Goal: Task Accomplishment & Management: Manage account settings

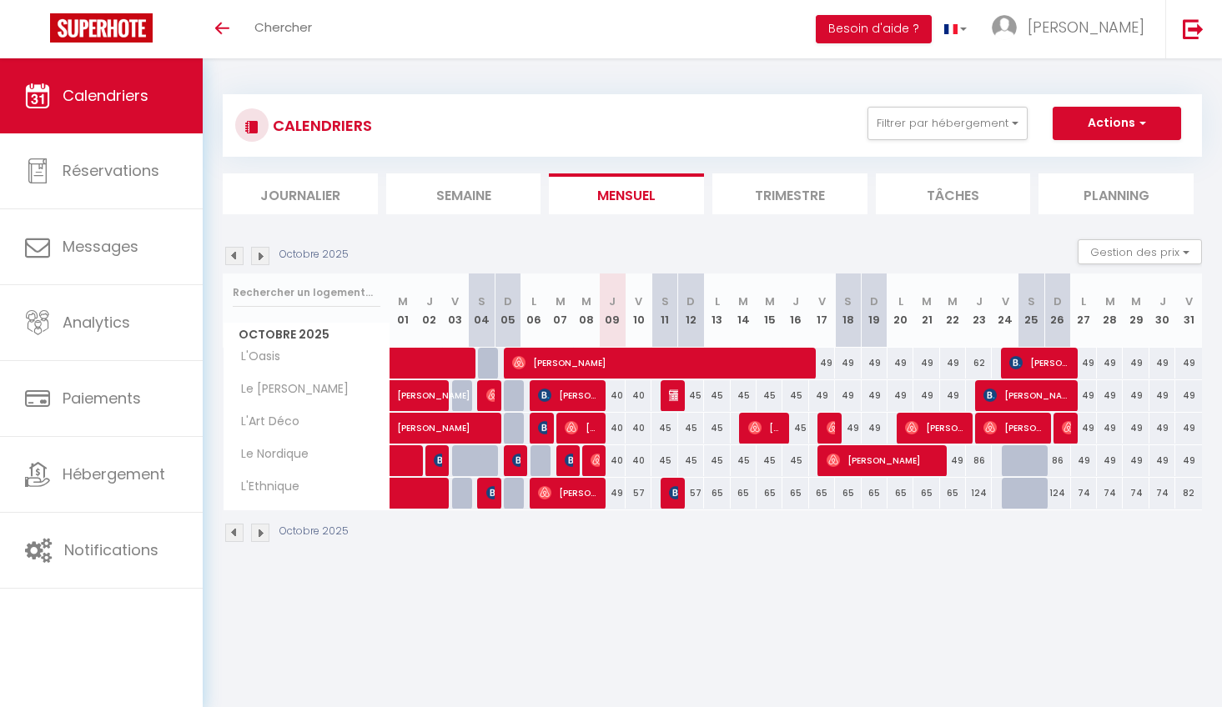
click at [983, 460] on div "86" at bounding box center [979, 460] width 26 height 31
select select "1"
type input "Jeu 23 Octobre 2025"
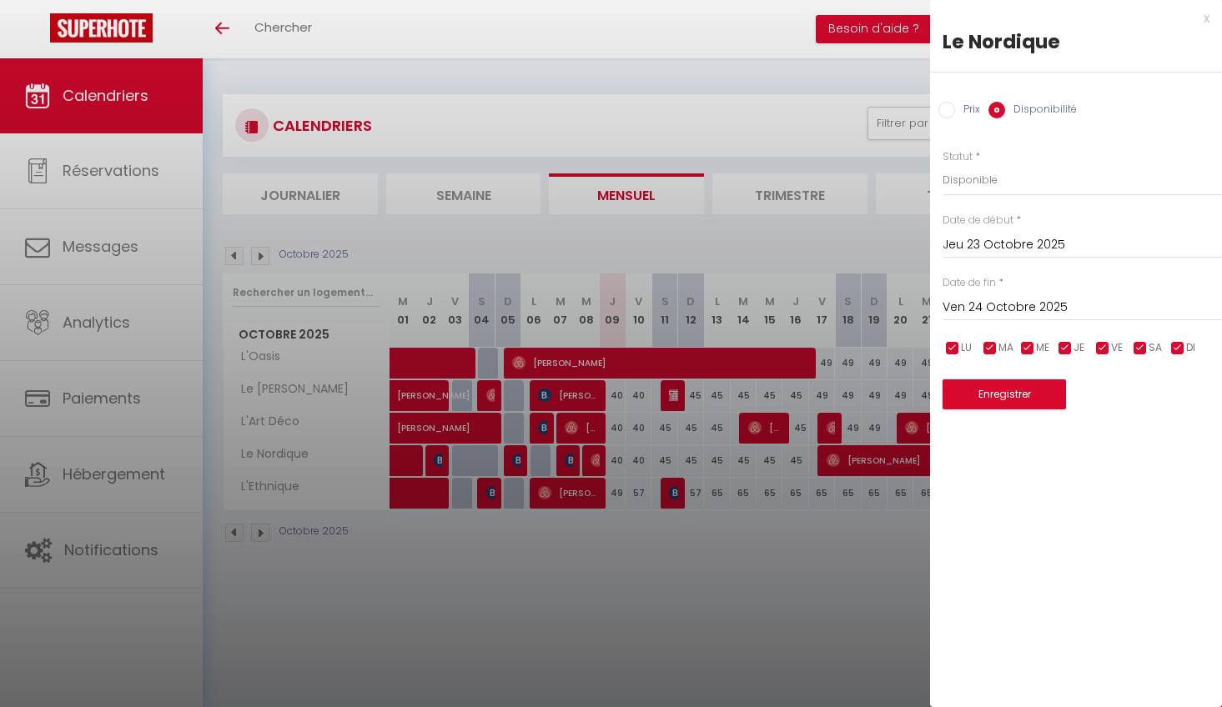
click at [1028, 307] on input "Ven 24 Octobre 2025" at bounding box center [1082, 308] width 279 height 22
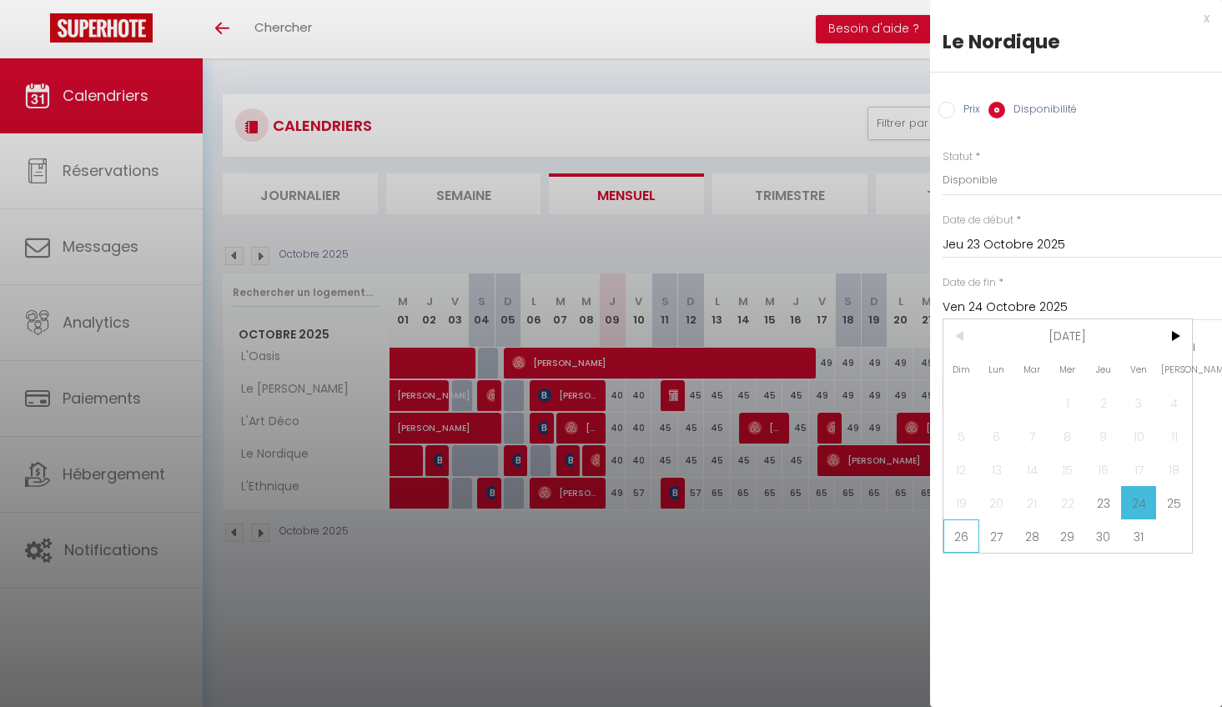
click at [946, 534] on span "26" at bounding box center [961, 536] width 36 height 33
type input "Dim 26 Octobre 2025"
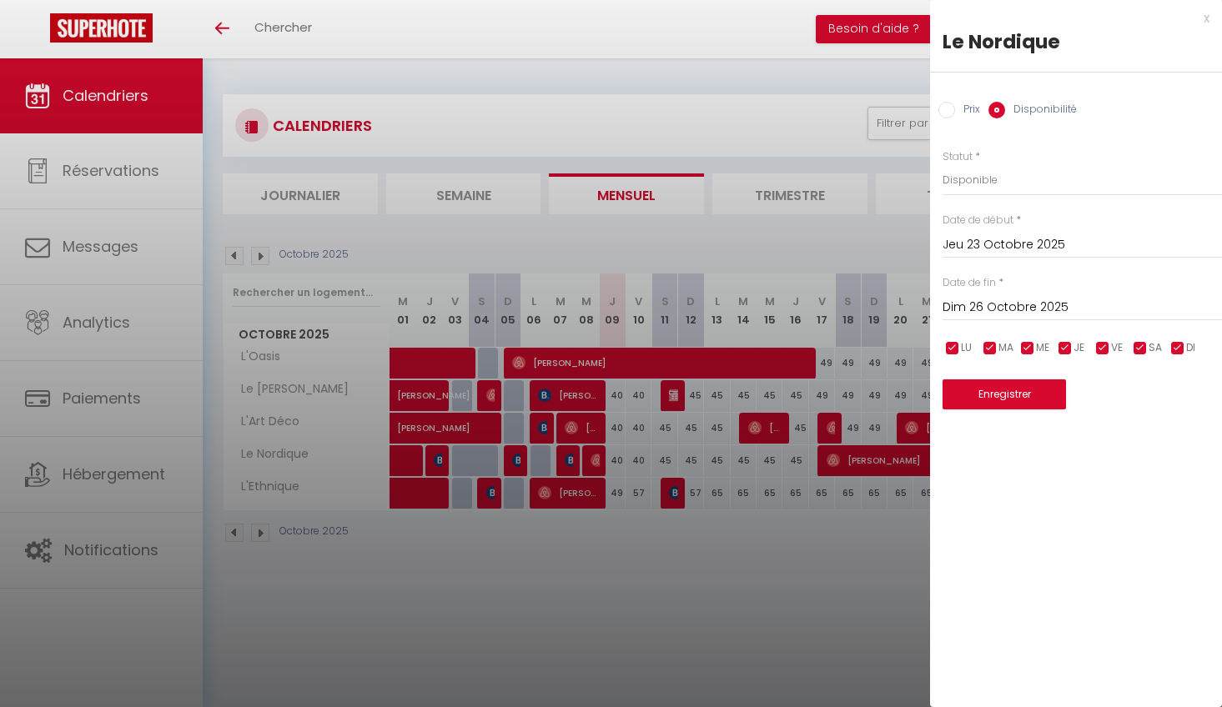
click at [1012, 250] on input "Jeu 23 Octobre 2025" at bounding box center [1082, 245] width 279 height 22
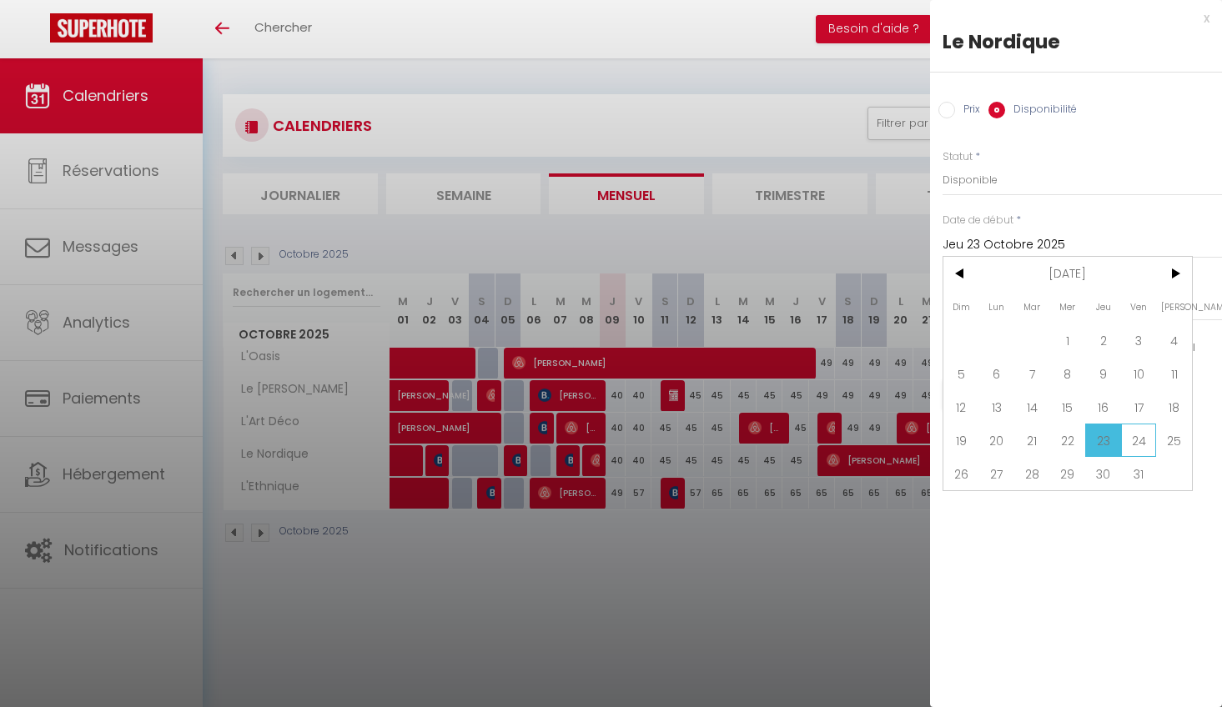
click at [1134, 440] on span "24" at bounding box center [1139, 440] width 36 height 33
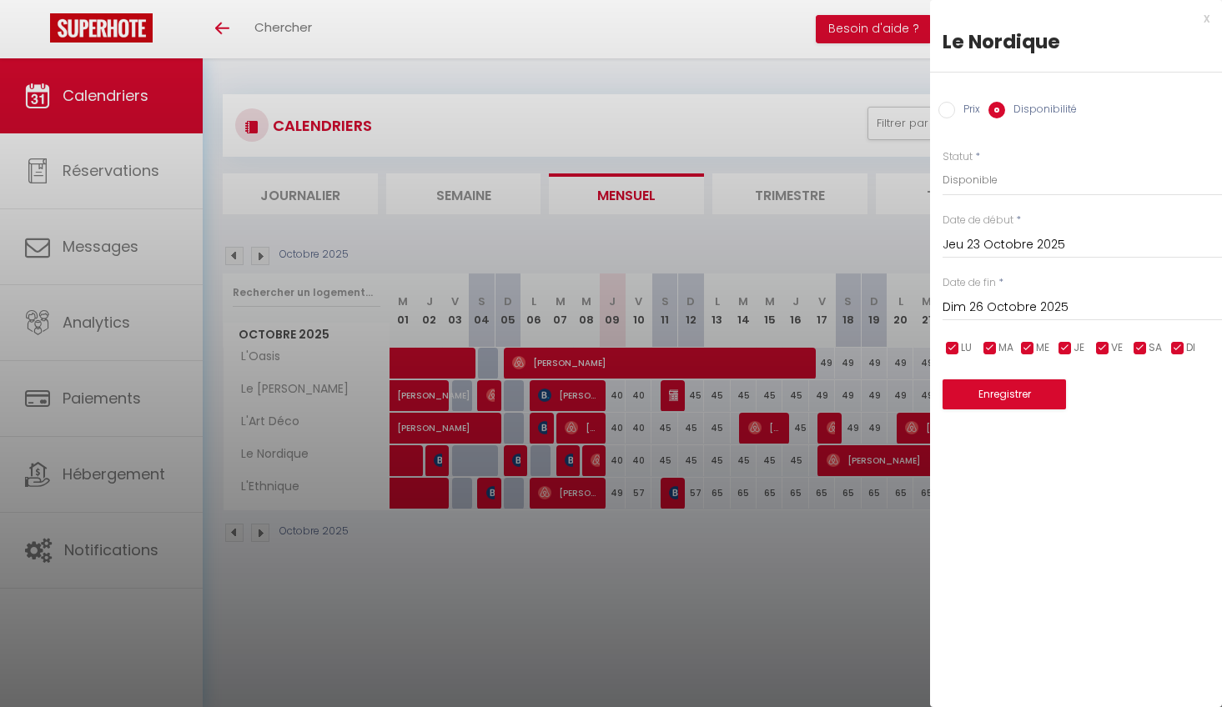
type input "Ven 24 Octobre 2025"
click at [953, 106] on input "Prix" at bounding box center [946, 110] width 17 height 17
radio input "true"
radio input "false"
click at [1002, 174] on input "86" at bounding box center [1082, 179] width 279 height 30
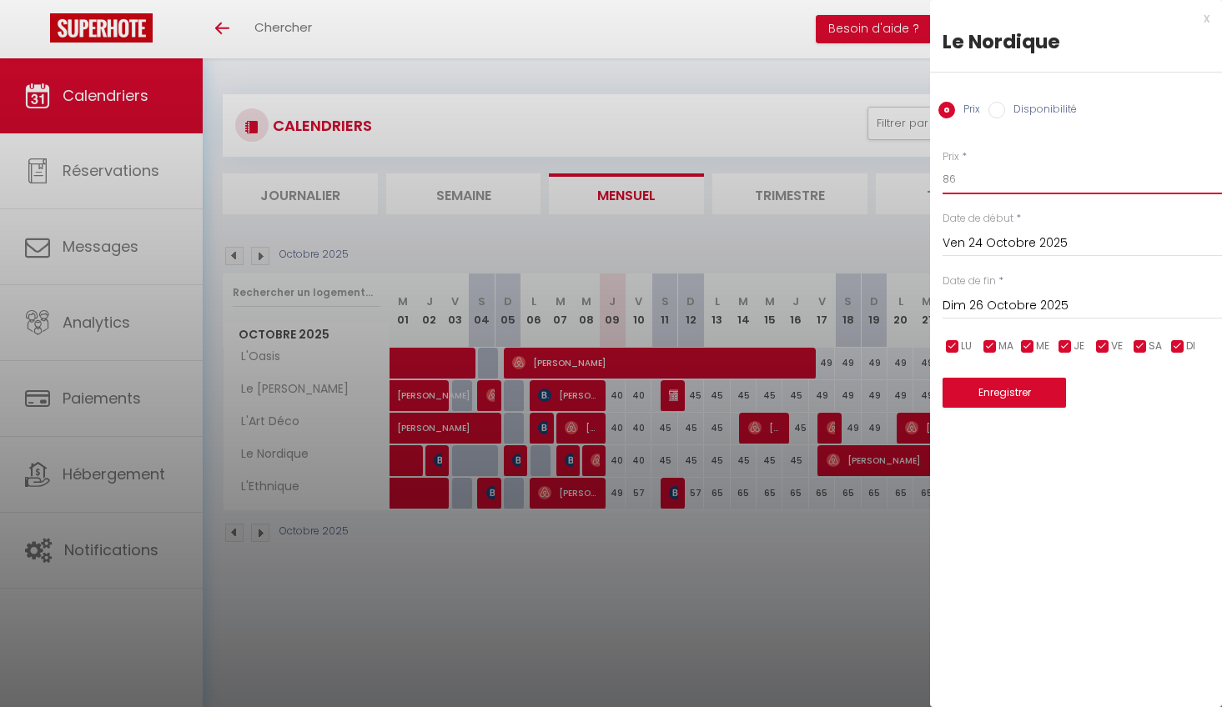
click at [1002, 174] on input "86" at bounding box center [1082, 179] width 279 height 30
type input "111"
click at [1013, 392] on button "Enregistrer" at bounding box center [1004, 393] width 123 height 30
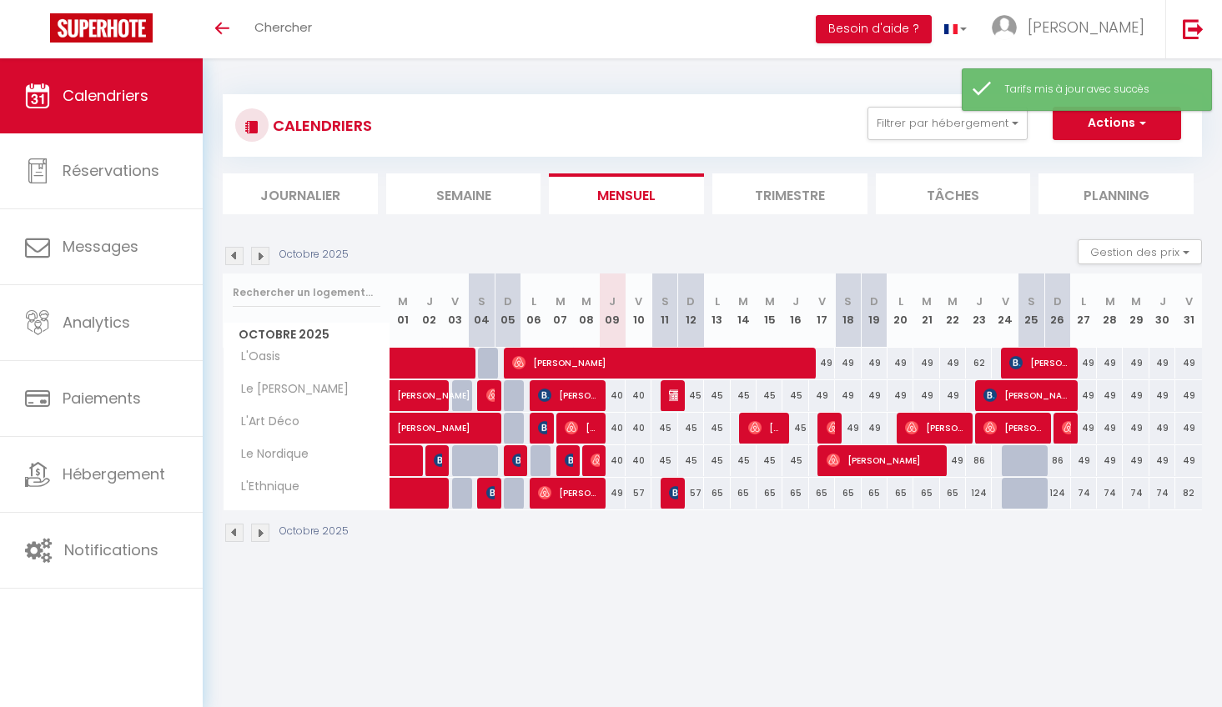
click at [982, 497] on div "124" at bounding box center [979, 493] width 26 height 31
type input "124"
type input "Jeu 23 Octobre 2025"
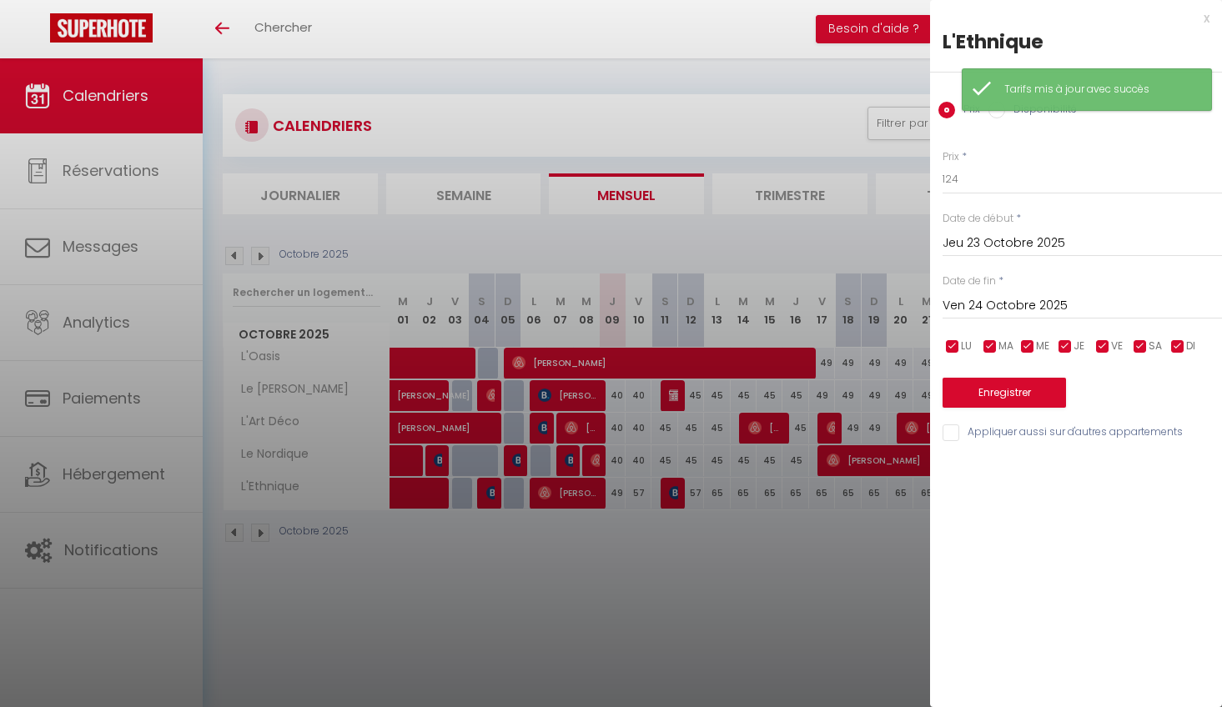
click at [1008, 301] on input "Ven 24 Octobre 2025" at bounding box center [1082, 306] width 279 height 22
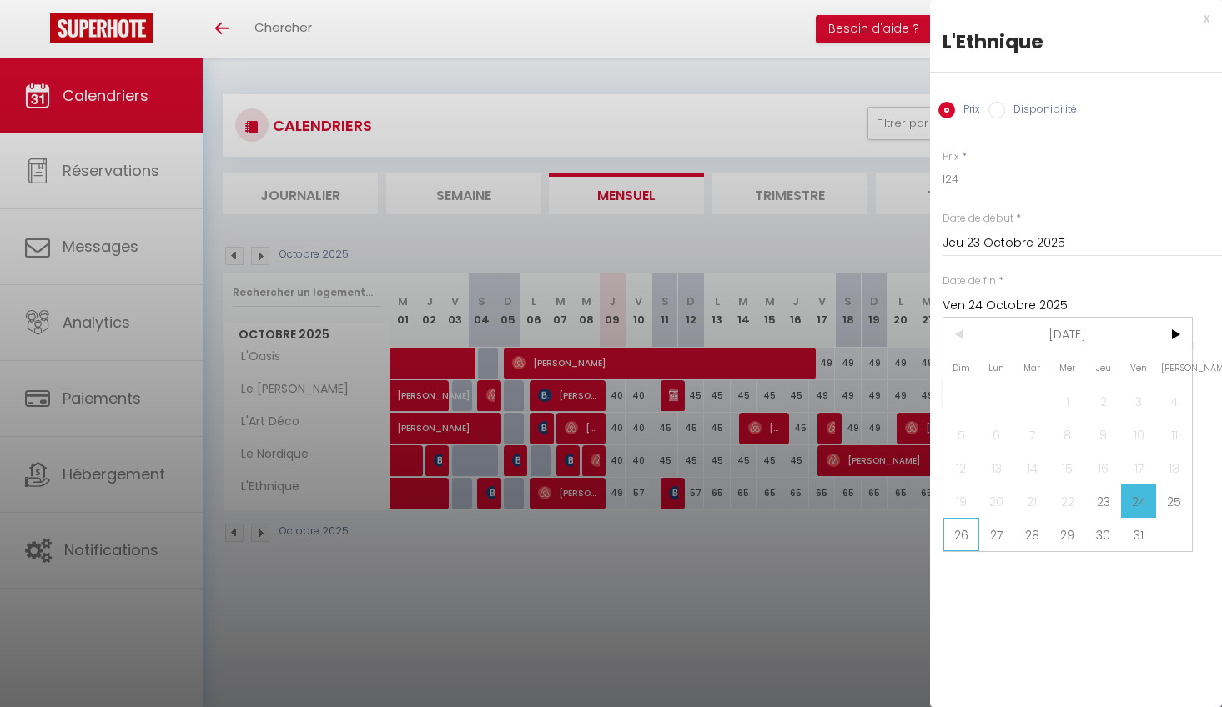
click at [970, 526] on span "26" at bounding box center [961, 534] width 36 height 33
type input "Dim 26 Octobre 2025"
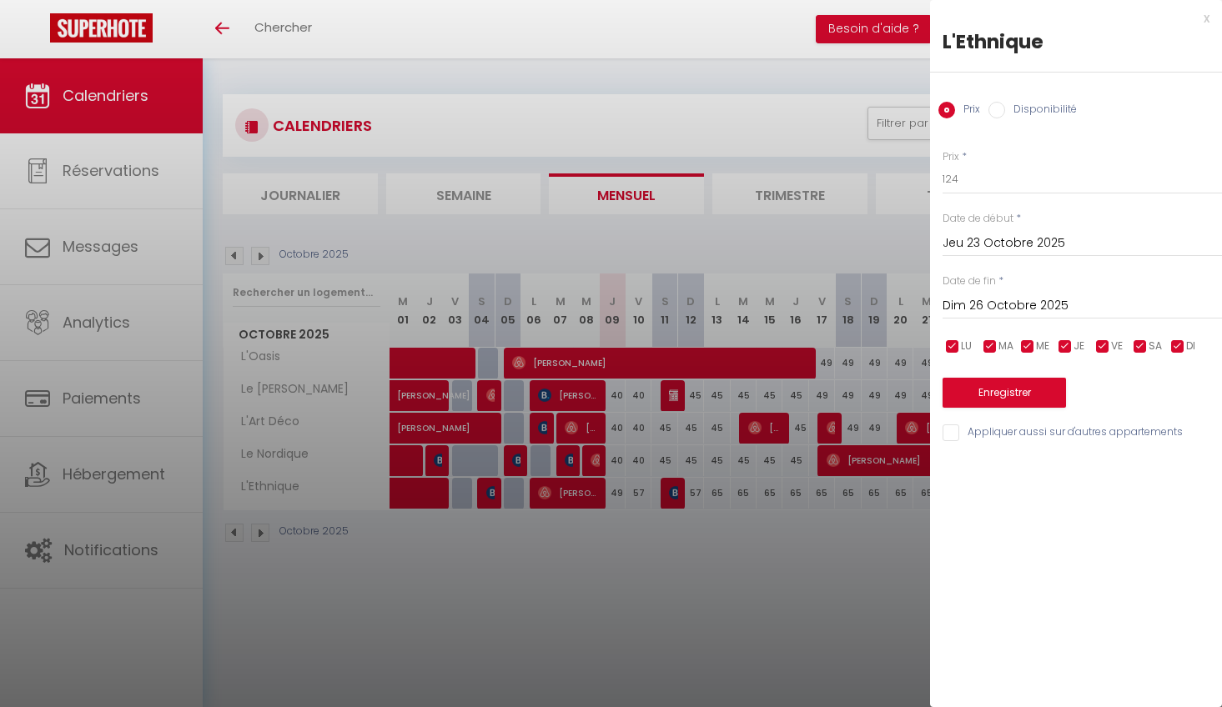
click at [983, 248] on input "Jeu 23 Octobre 2025" at bounding box center [1082, 244] width 279 height 22
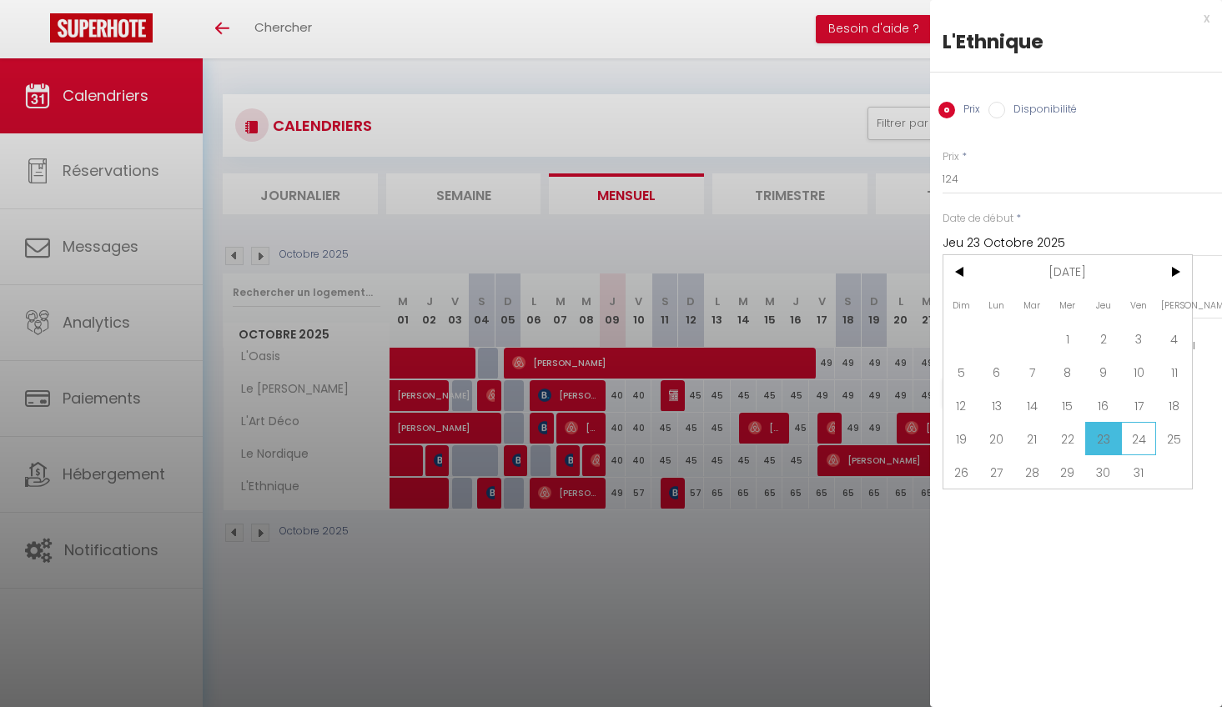
click at [1133, 435] on span "24" at bounding box center [1139, 438] width 36 height 33
type input "Ven 24 Octobre 2025"
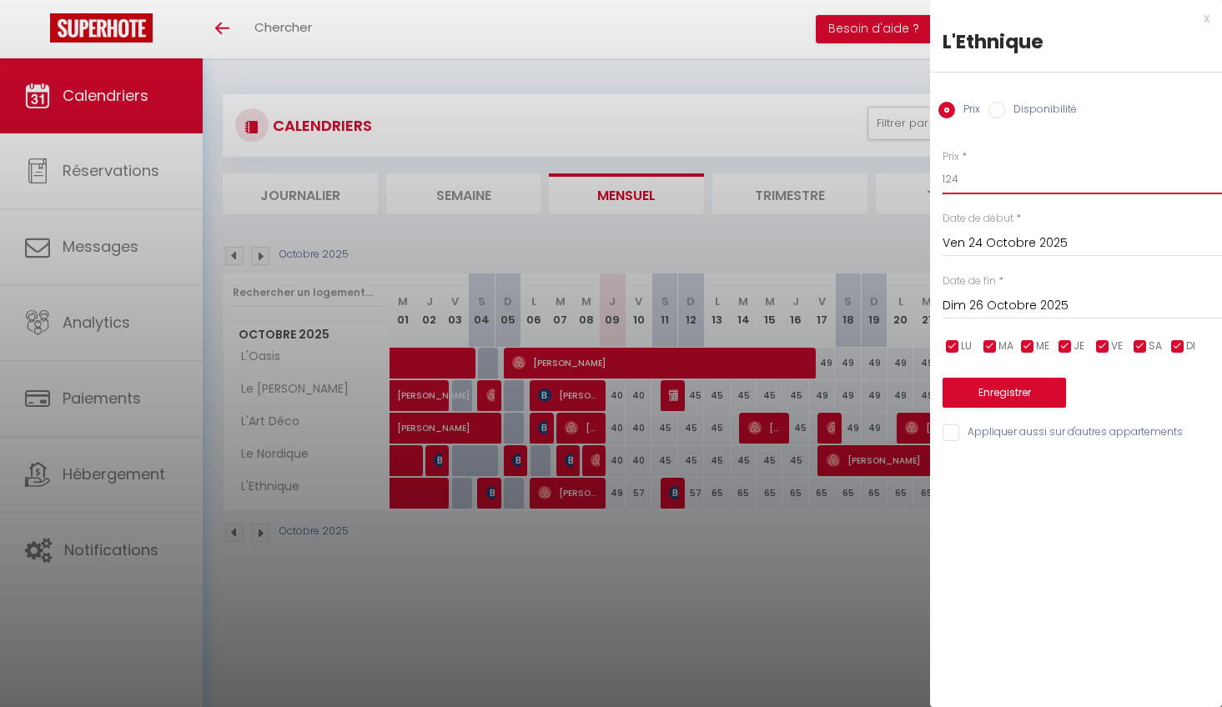
click at [1022, 185] on input "124" at bounding box center [1082, 179] width 279 height 30
type input "141"
click at [1032, 380] on button "Enregistrer" at bounding box center [1004, 393] width 123 height 30
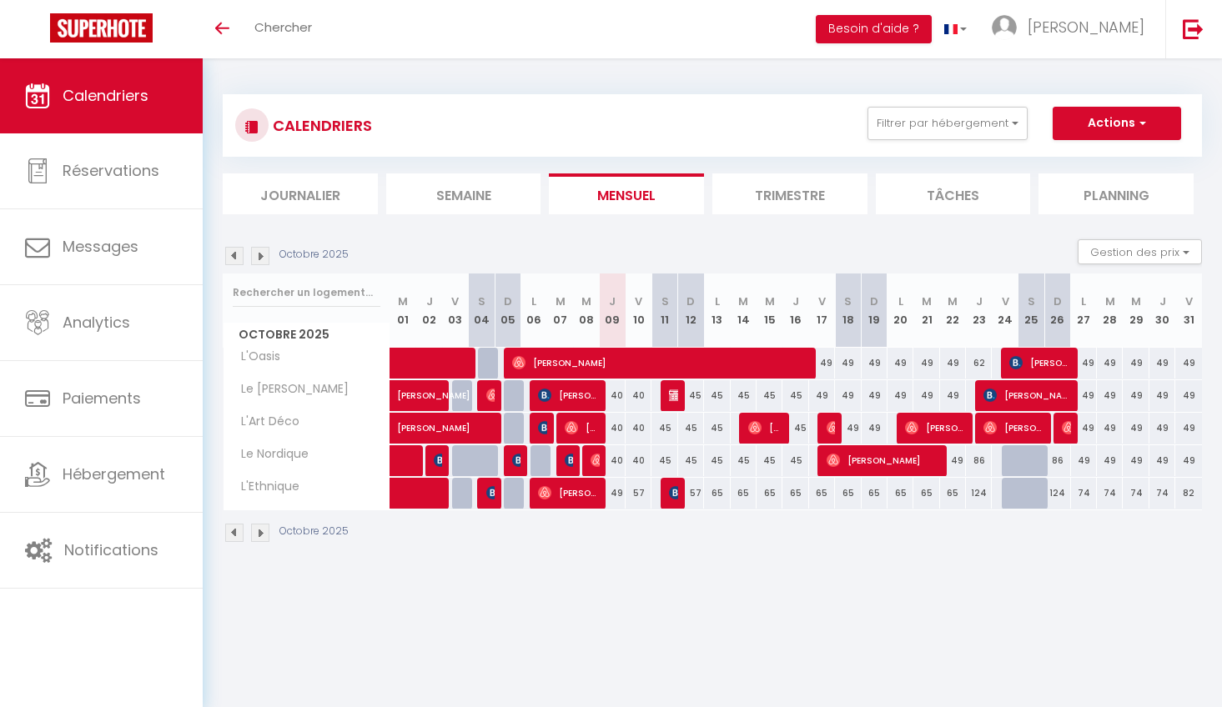
click at [982, 493] on div "124" at bounding box center [979, 493] width 26 height 31
type input "124"
type input "Jeu 23 Octobre 2025"
type input "Ven 24 Octobre 2025"
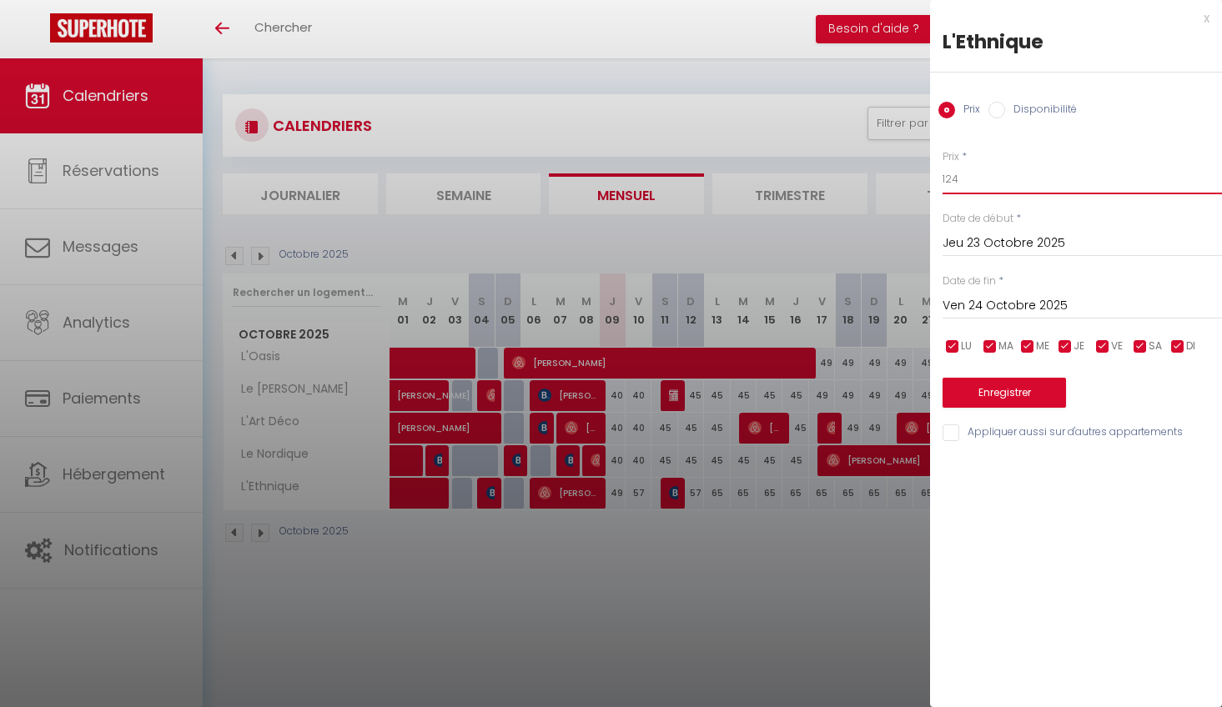
click at [1000, 178] on input "124" at bounding box center [1082, 179] width 279 height 30
type input "116"
click at [1008, 399] on button "Enregistrer" at bounding box center [1004, 393] width 123 height 30
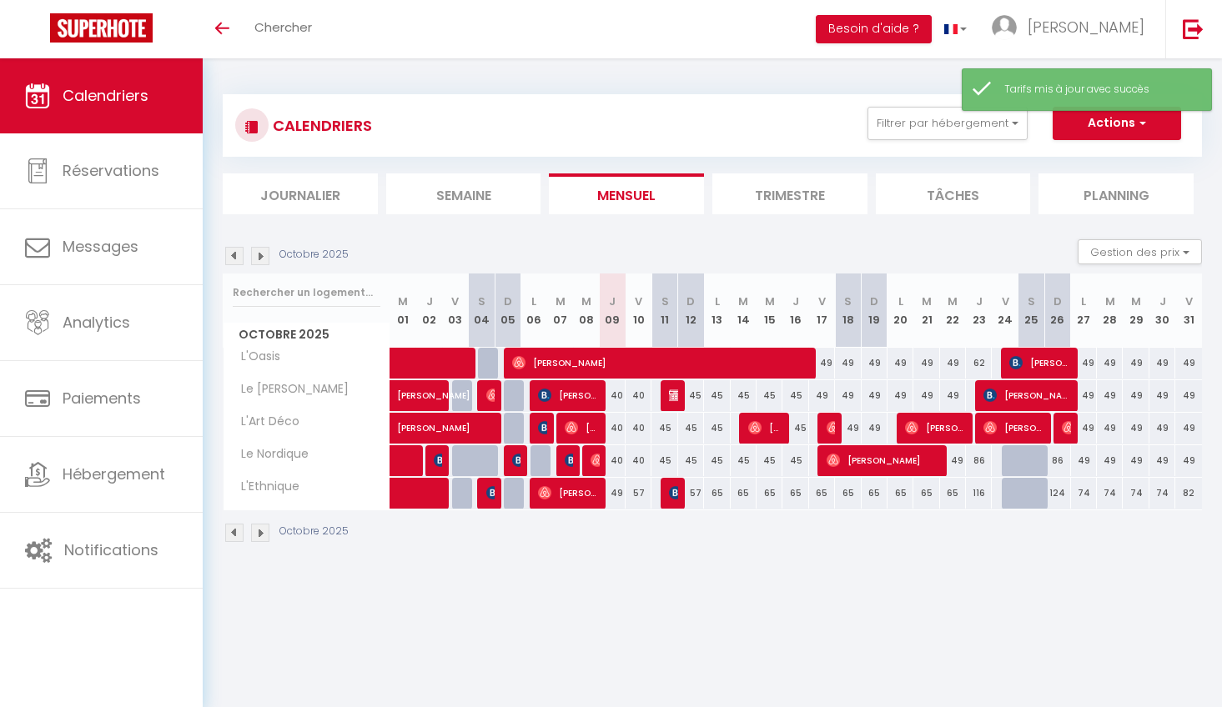
click at [980, 460] on div "86" at bounding box center [979, 460] width 26 height 31
type input "86"
type input "Jeu 23 Octobre 2025"
type input "Ven 24 Octobre 2025"
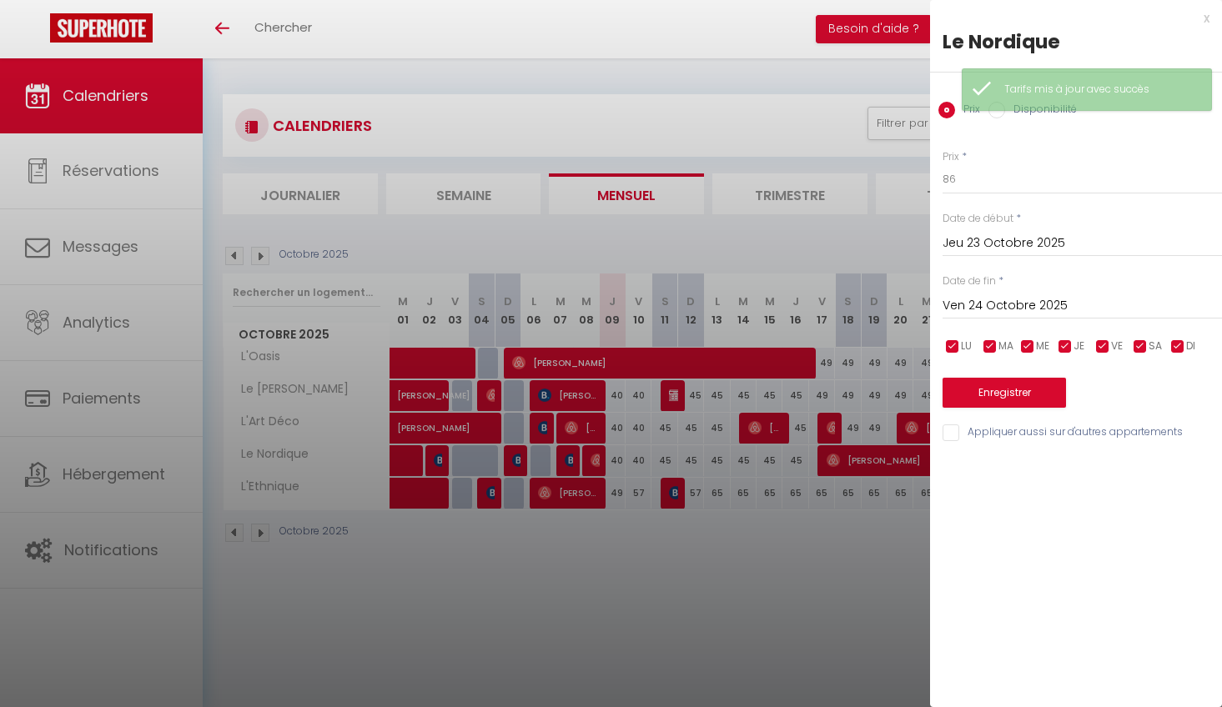
click at [757, 587] on div at bounding box center [611, 353] width 1222 height 707
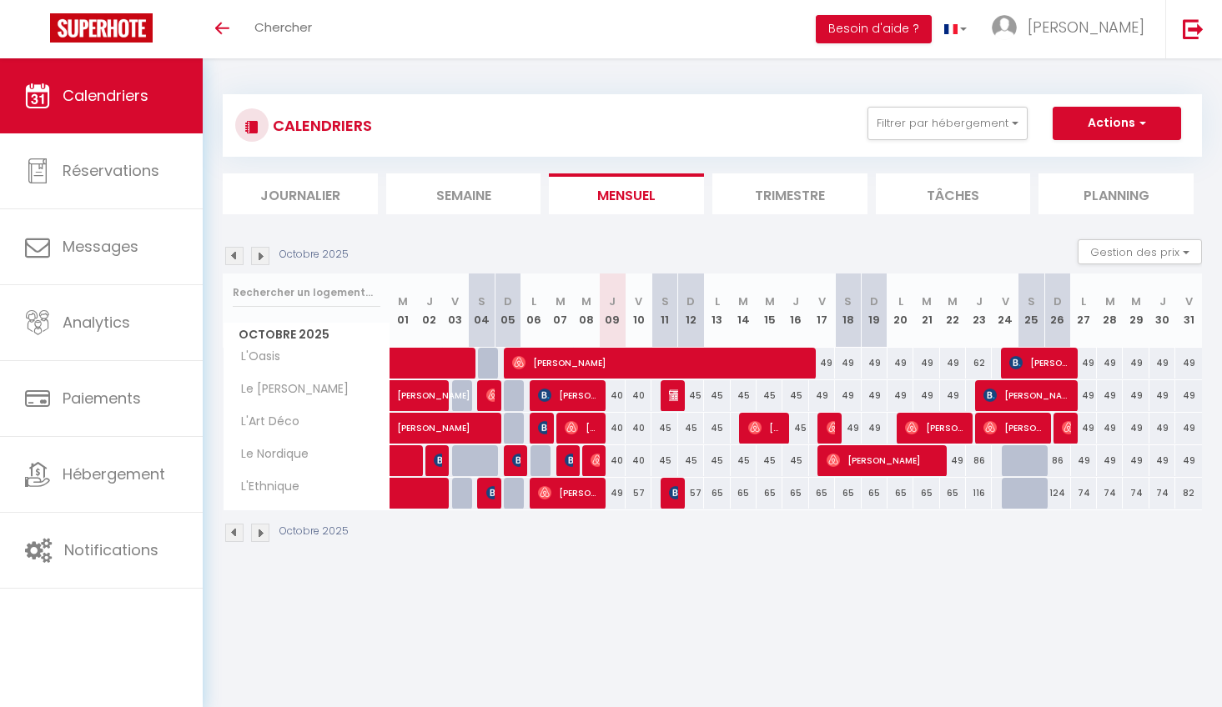
click at [983, 461] on div "86" at bounding box center [979, 460] width 26 height 31
type input "86"
type input "Jeu 23 Octobre 2025"
type input "Ven 24 Octobre 2025"
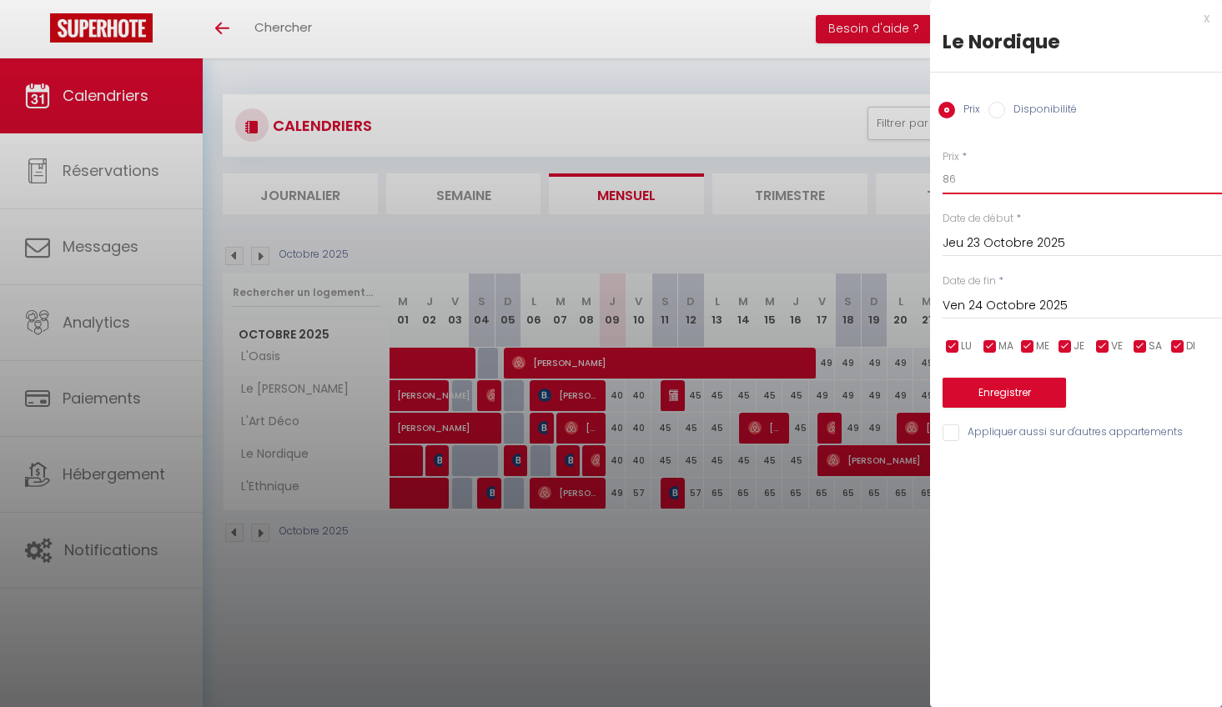
click at [1022, 186] on input "86" at bounding box center [1082, 179] width 279 height 30
type input "70"
click at [948, 429] on input "Appliquer aussi sur d'autres appartements" at bounding box center [1082, 433] width 279 height 17
checkbox input "true"
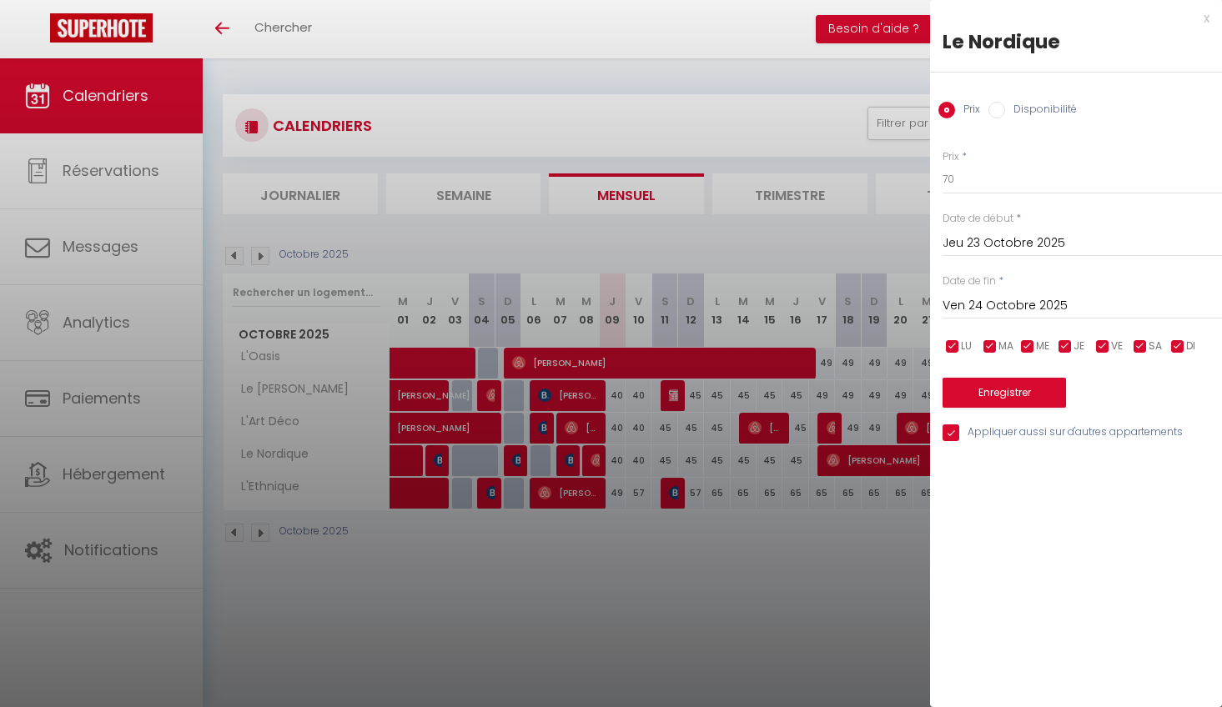
click at [988, 367] on div "Enregistrer" at bounding box center [1082, 382] width 279 height 51
click at [989, 384] on button "Enregistrer" at bounding box center [1004, 393] width 123 height 30
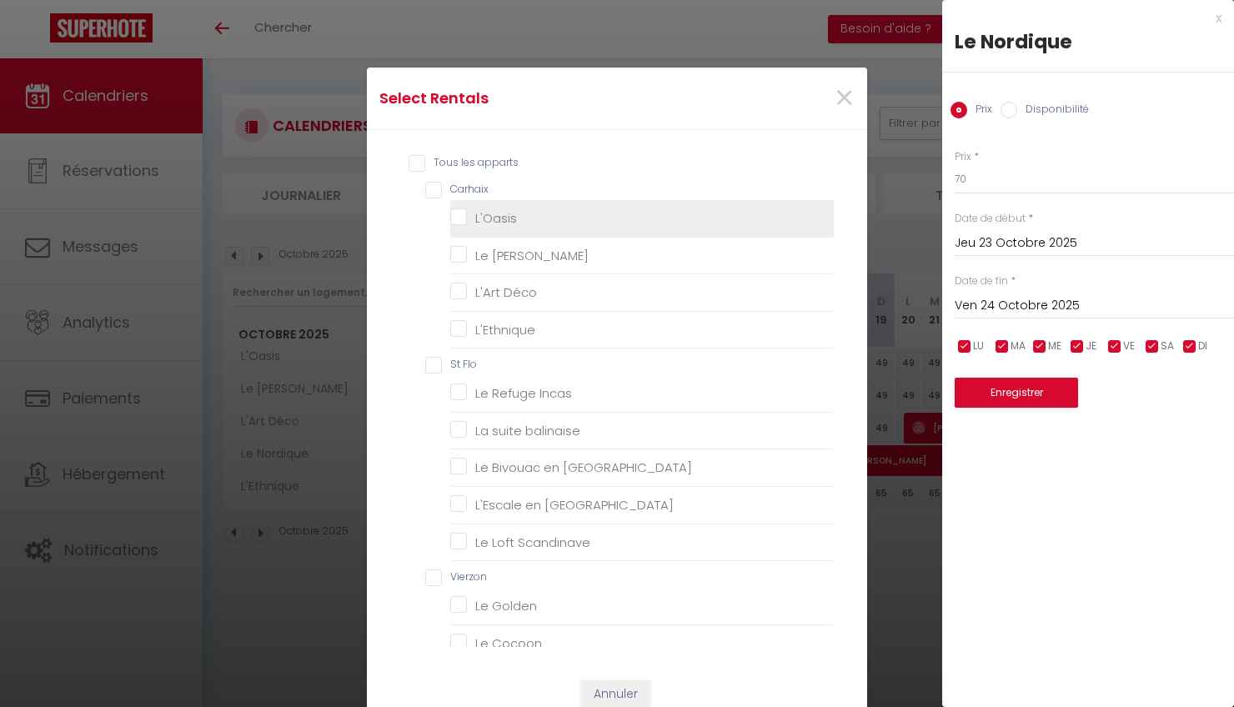
click at [509, 226] on span "L'Oasis" at bounding box center [496, 218] width 42 height 18
click at [509, 226] on input "L'Oasis" at bounding box center [642, 218] width 384 height 17
checkbox input "true"
checkbox Rossa "false"
checkbox Déco "false"
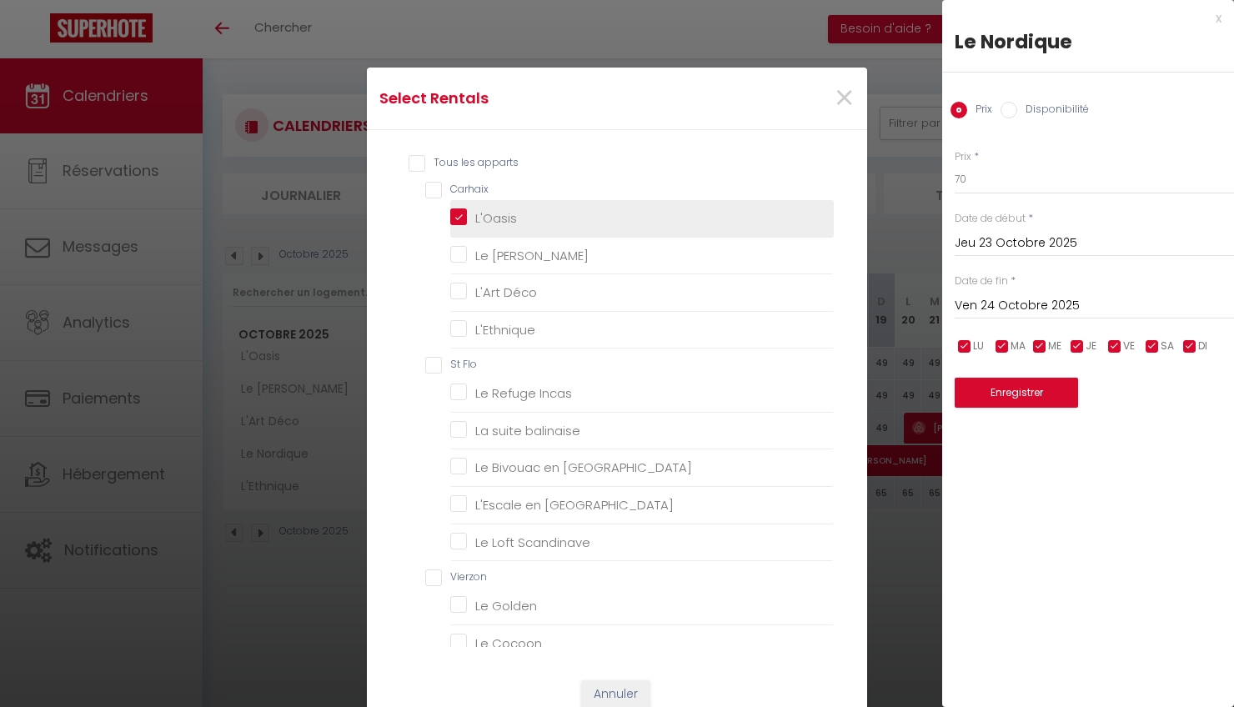
checkbox input "false"
checkbox Incas "false"
checkbox balinaise "false"
checkbox Orient "false"
checkbox Amérique "false"
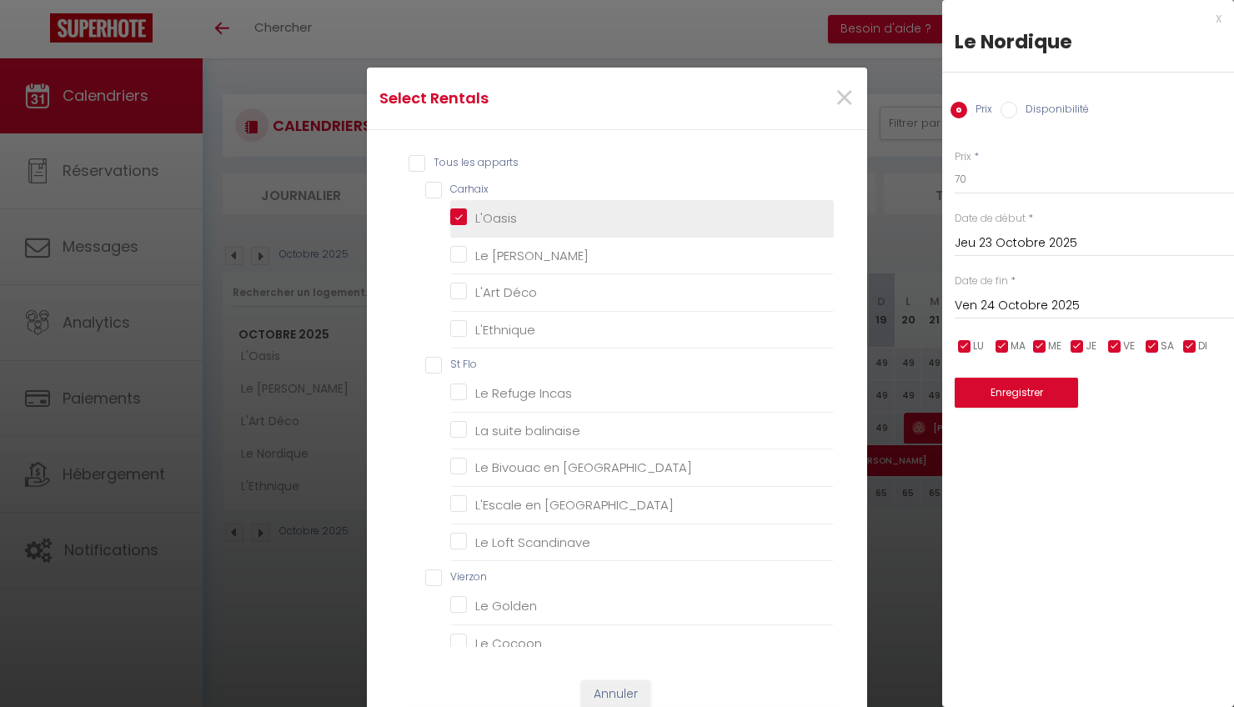
checkbox Scandinave "false"
checkbox Golden "false"
checkbox Cocoon "false"
checkbox Heaven "false"
checkbox Blue "false"
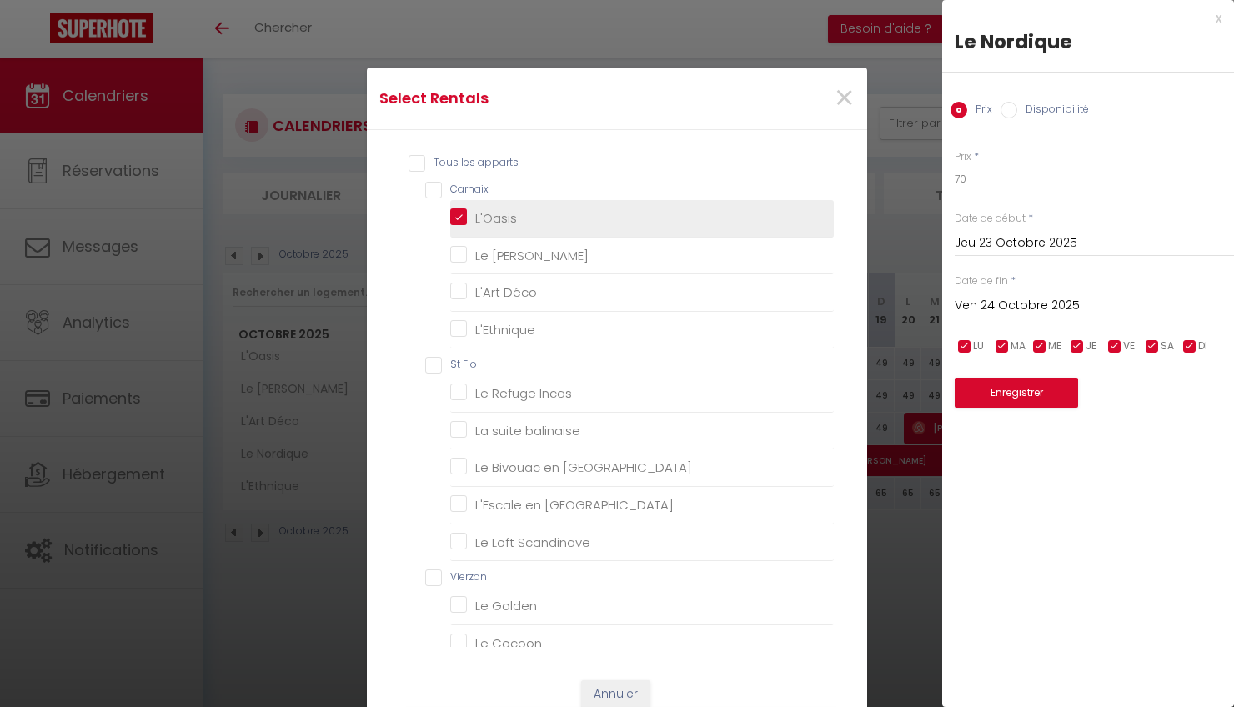
checkbox Terracotta "false"
checkbox Heaven "false"
checkbox Niortais "false"
checkbox Appienne "false"
checkbox Guineberts "false"
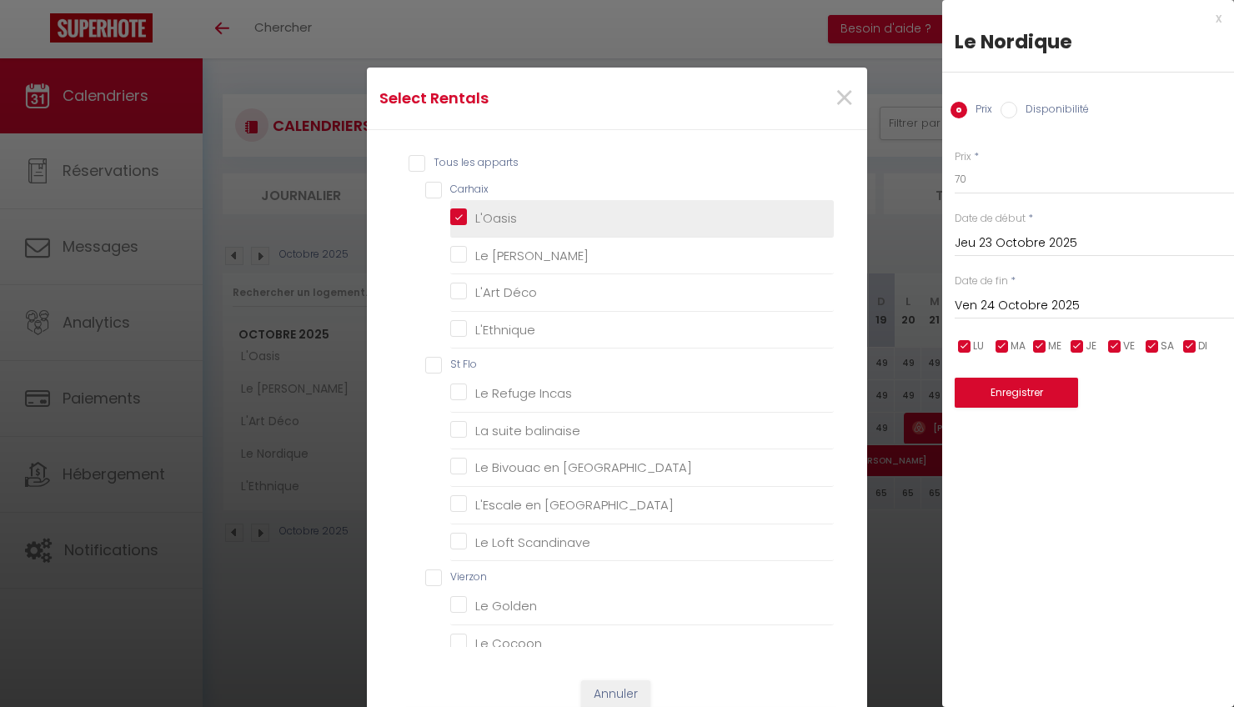
checkbox Appienne "false"
checkbox Guineberts "false"
checkbox Mai "false"
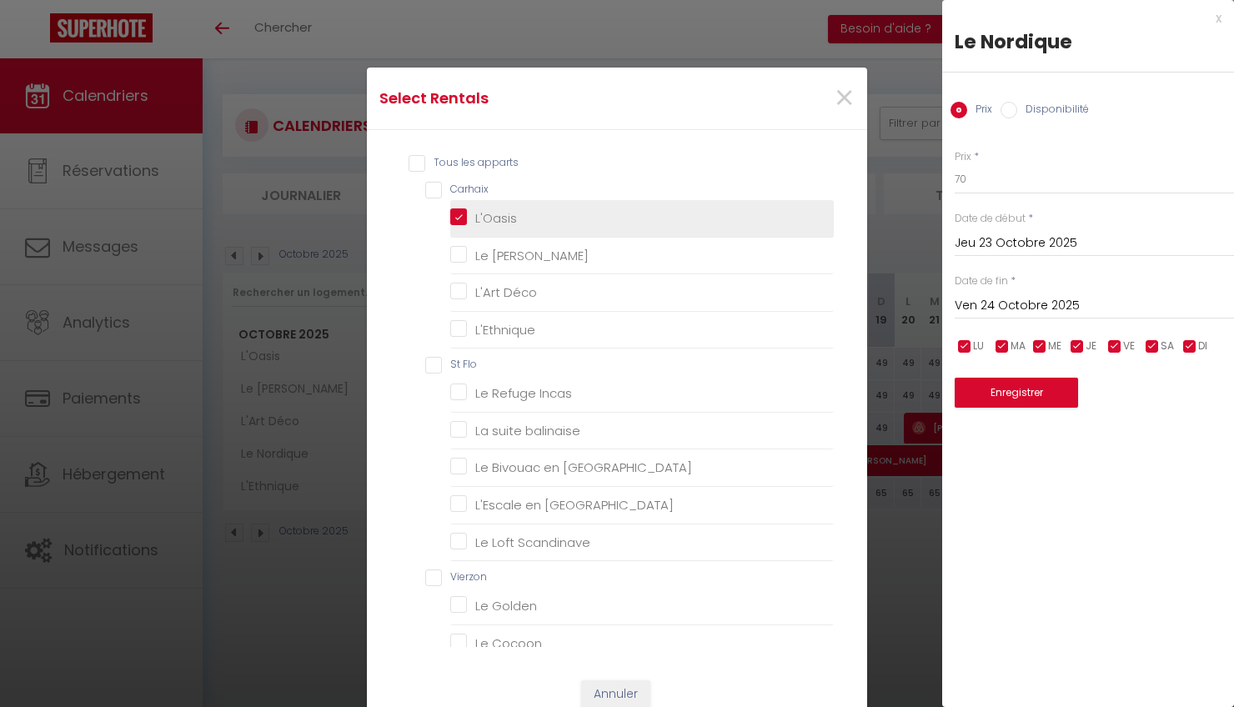
checkbox Mai "false"
checkbox Guineberts "false"
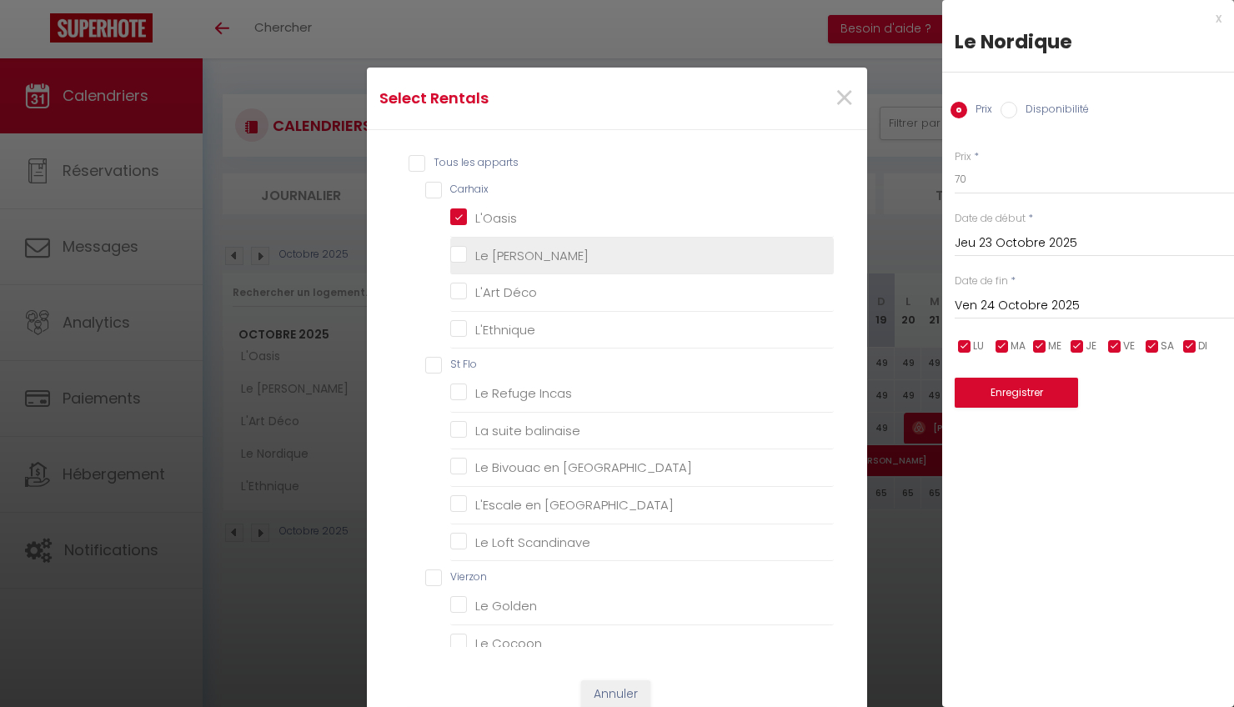
click at [515, 251] on Rossa "Le [PERSON_NAME]" at bounding box center [642, 255] width 384 height 17
checkbox Rossa "true"
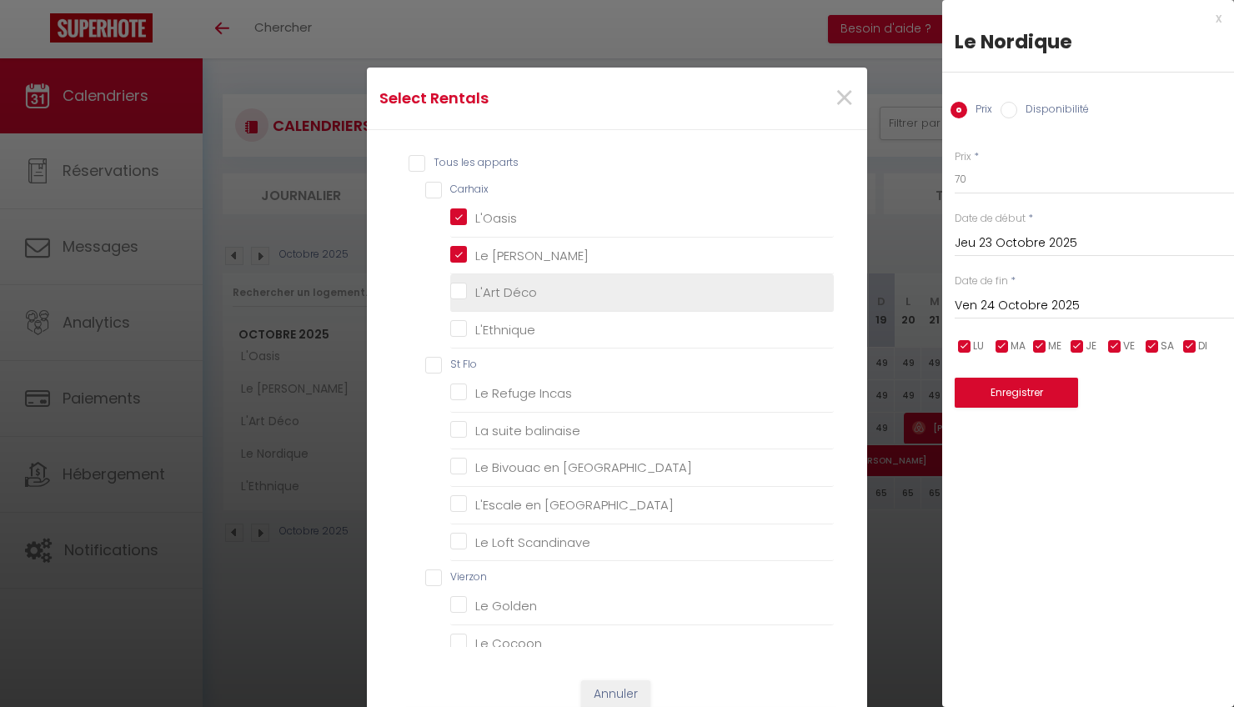
checkbox Déco "false"
checkbox input "false"
checkbox Incas "false"
checkbox balinaise "false"
checkbox Orient "false"
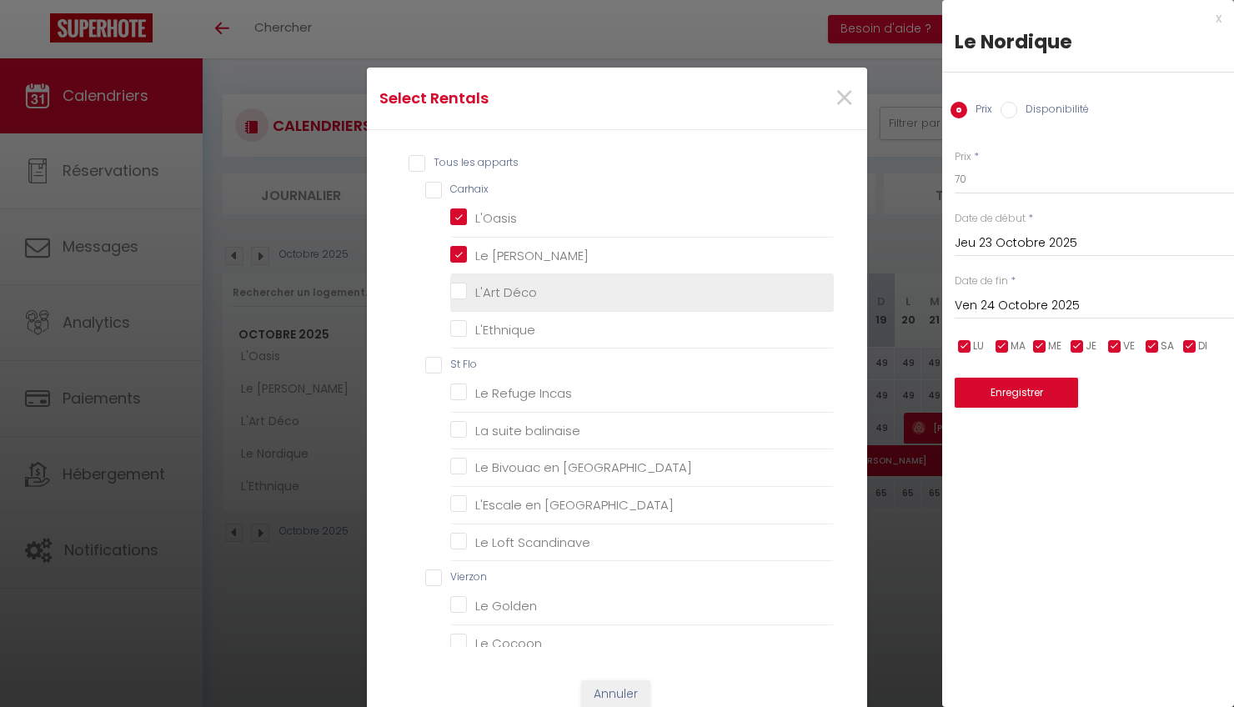
checkbox Amérique "false"
checkbox Scandinave "false"
checkbox Golden "false"
checkbox Cocoon "false"
checkbox Heaven "false"
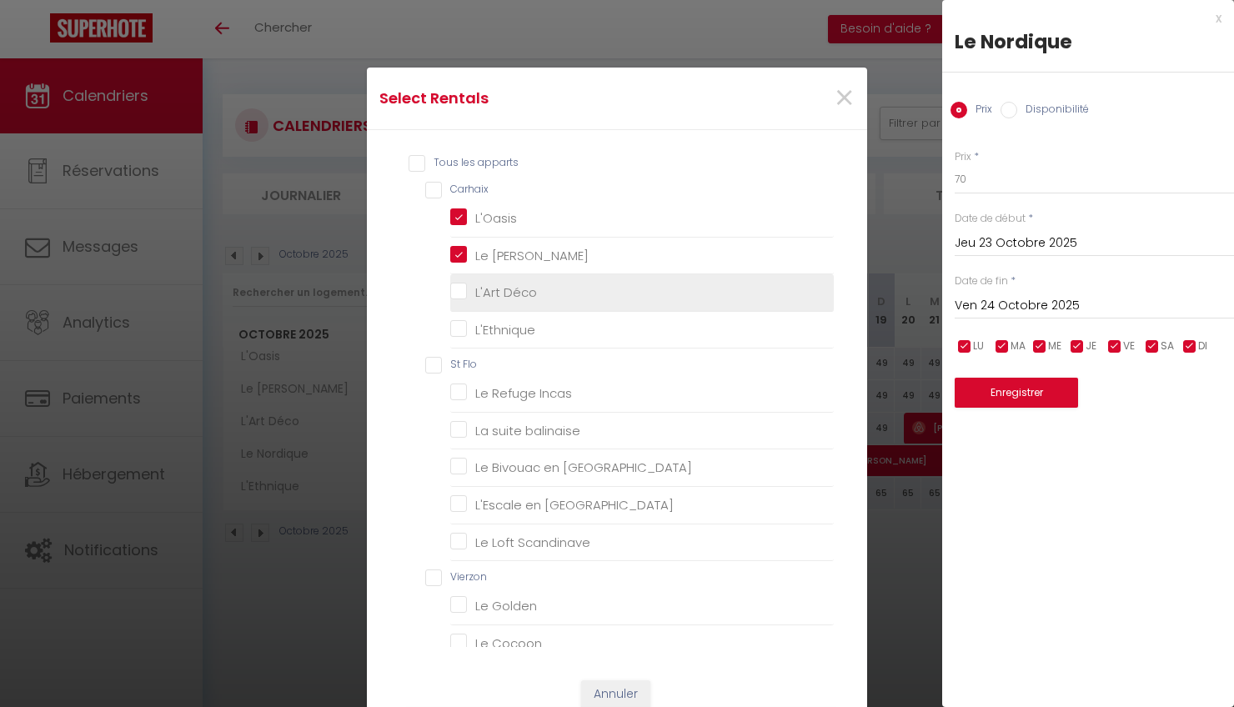
checkbox Blue "false"
checkbox Terracotta "false"
checkbox Heaven "false"
checkbox Niortais "false"
checkbox Appienne "false"
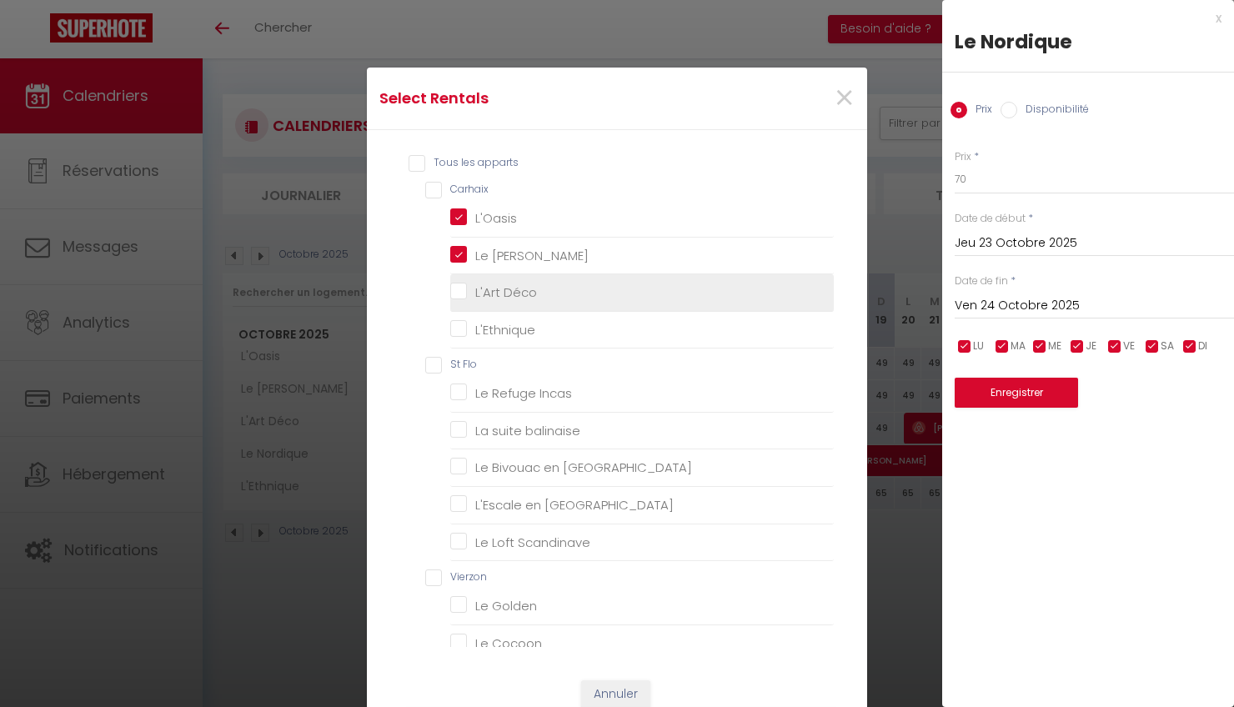
checkbox Guineberts "false"
checkbox Appienne "false"
checkbox Guineberts "false"
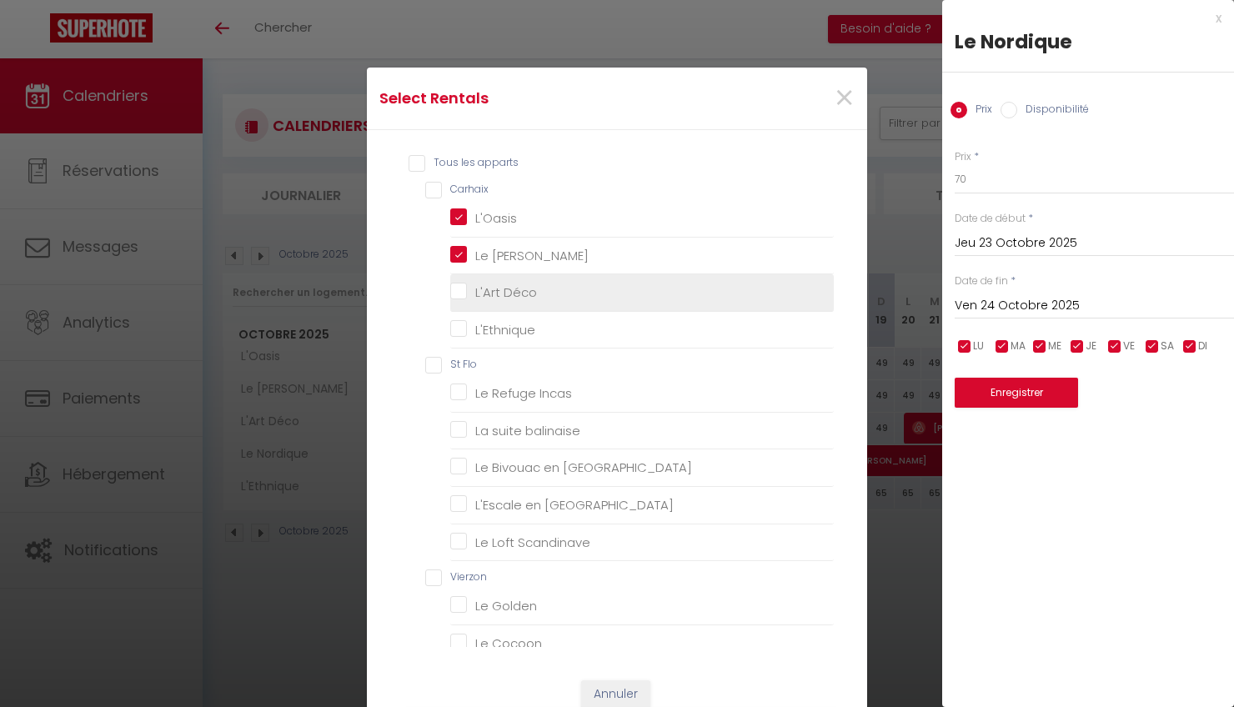
checkbox Mai "false"
checkbox Guineberts "false"
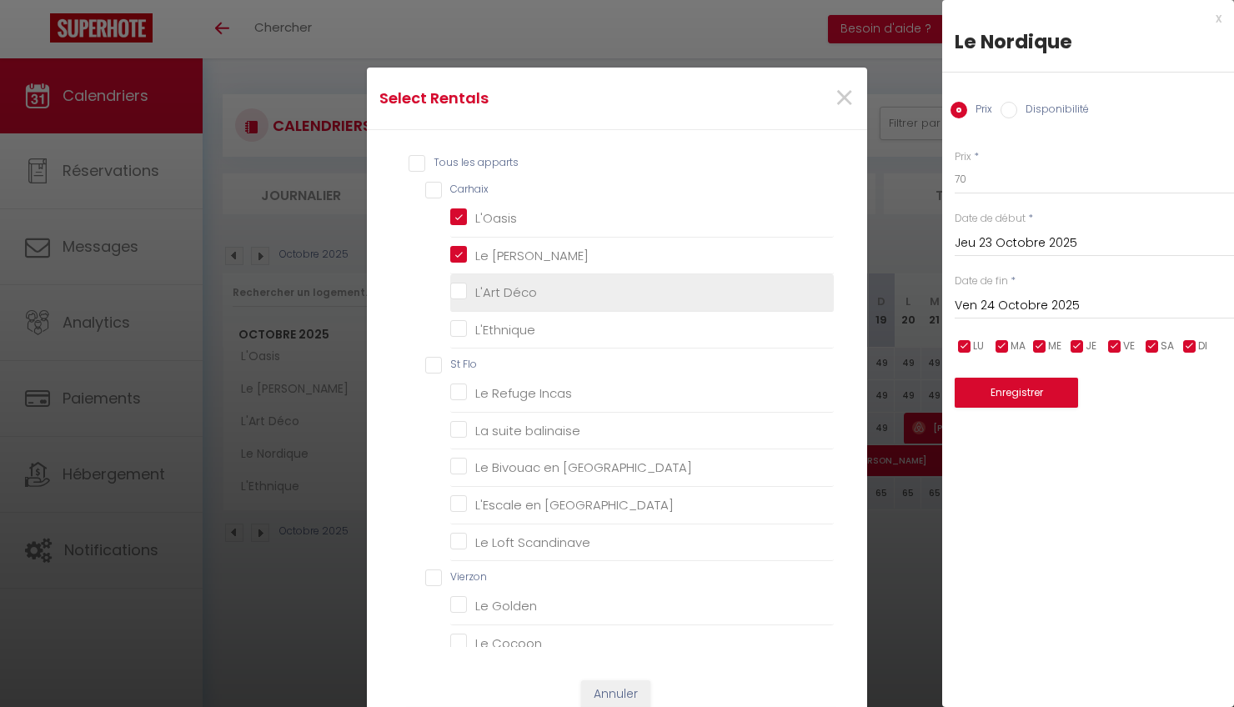
click at [527, 304] on li "L'Art Déco" at bounding box center [642, 293] width 384 height 38
click at [545, 296] on Déco "L'Art Déco" at bounding box center [642, 292] width 384 height 17
checkbox Déco "true"
checkbox input "false"
checkbox Incas "false"
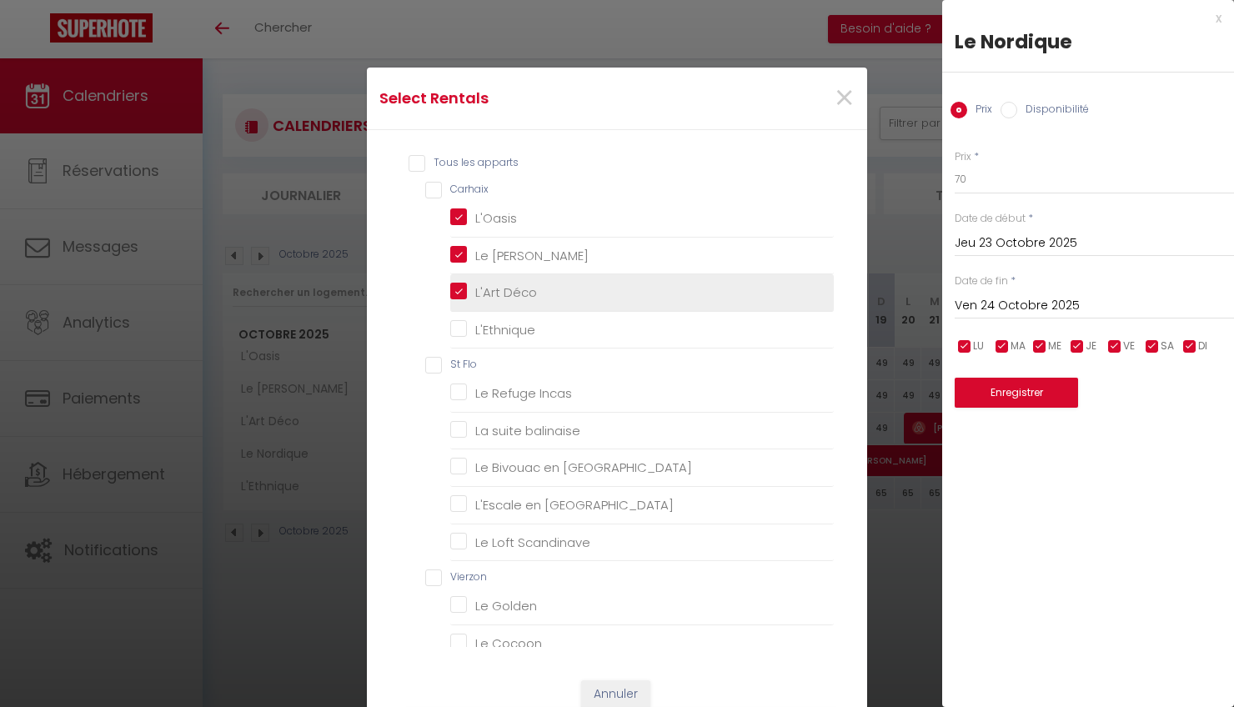
checkbox balinaise "false"
checkbox Orient "false"
checkbox Amérique "false"
checkbox Scandinave "false"
checkbox Golden "false"
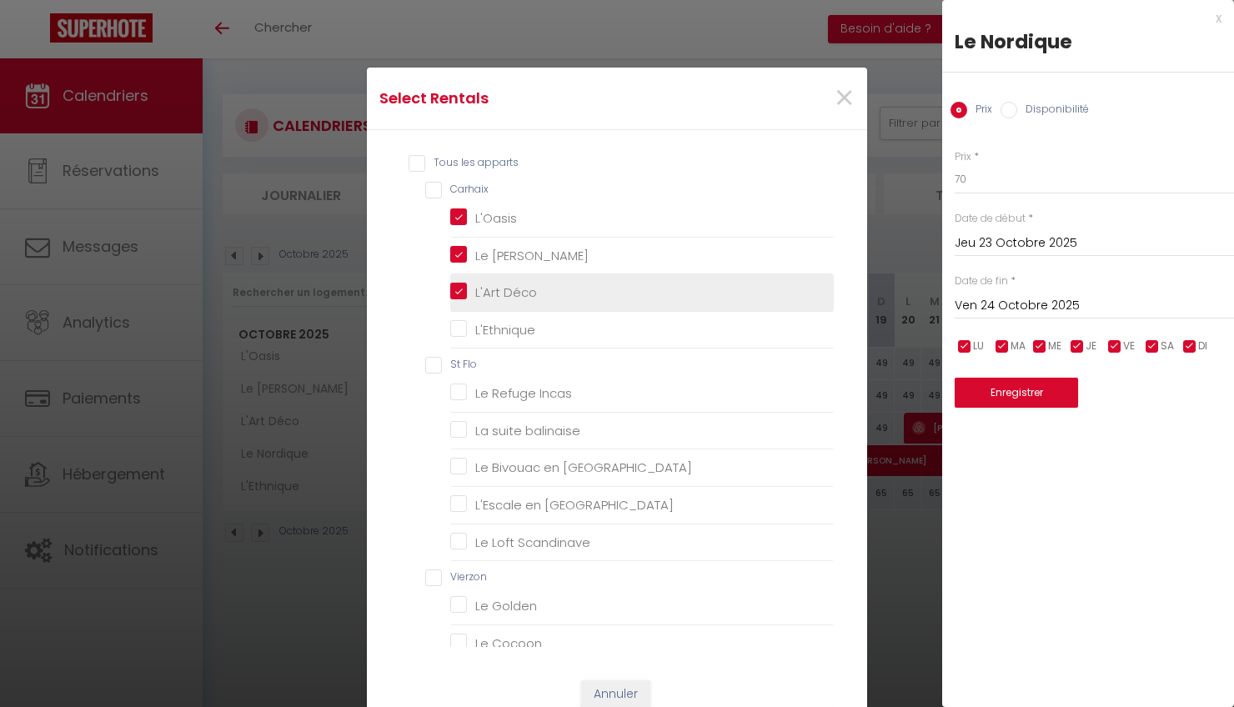
checkbox Cocoon "false"
checkbox Heaven "false"
checkbox Blue "false"
checkbox Terracotta "false"
checkbox Heaven "false"
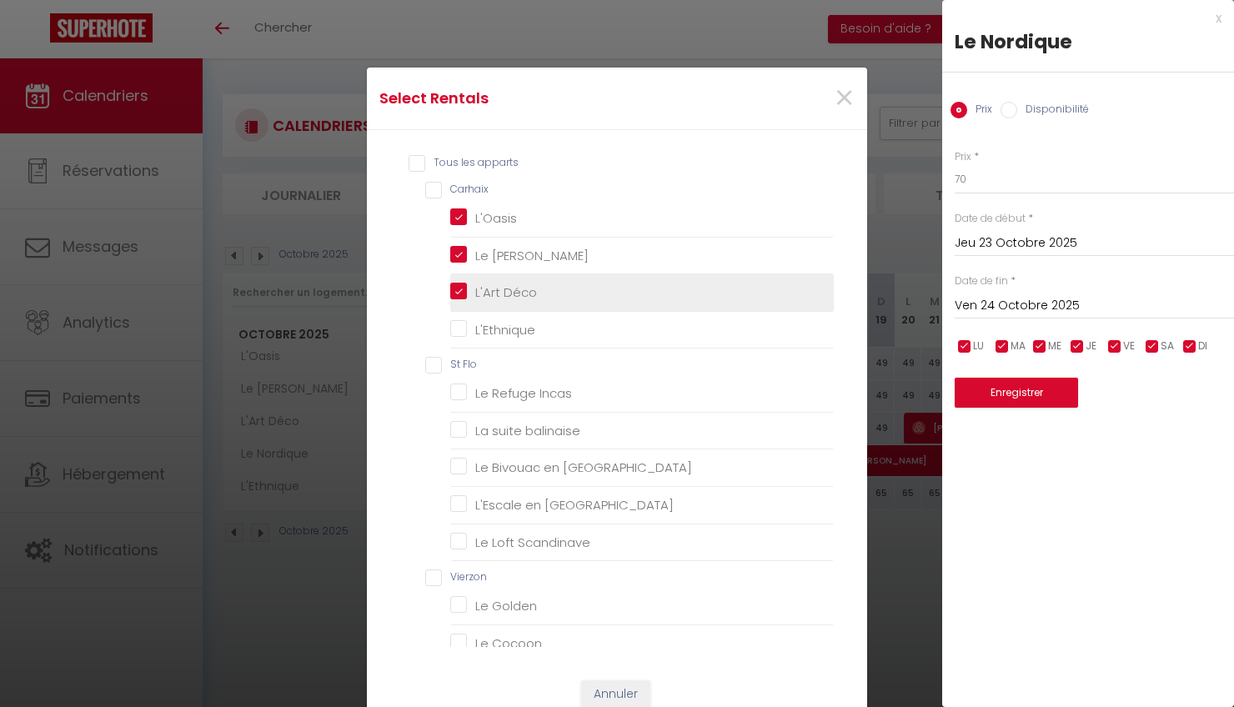
checkbox Niortais "false"
checkbox Appienne "false"
checkbox Guineberts "false"
checkbox Appienne "false"
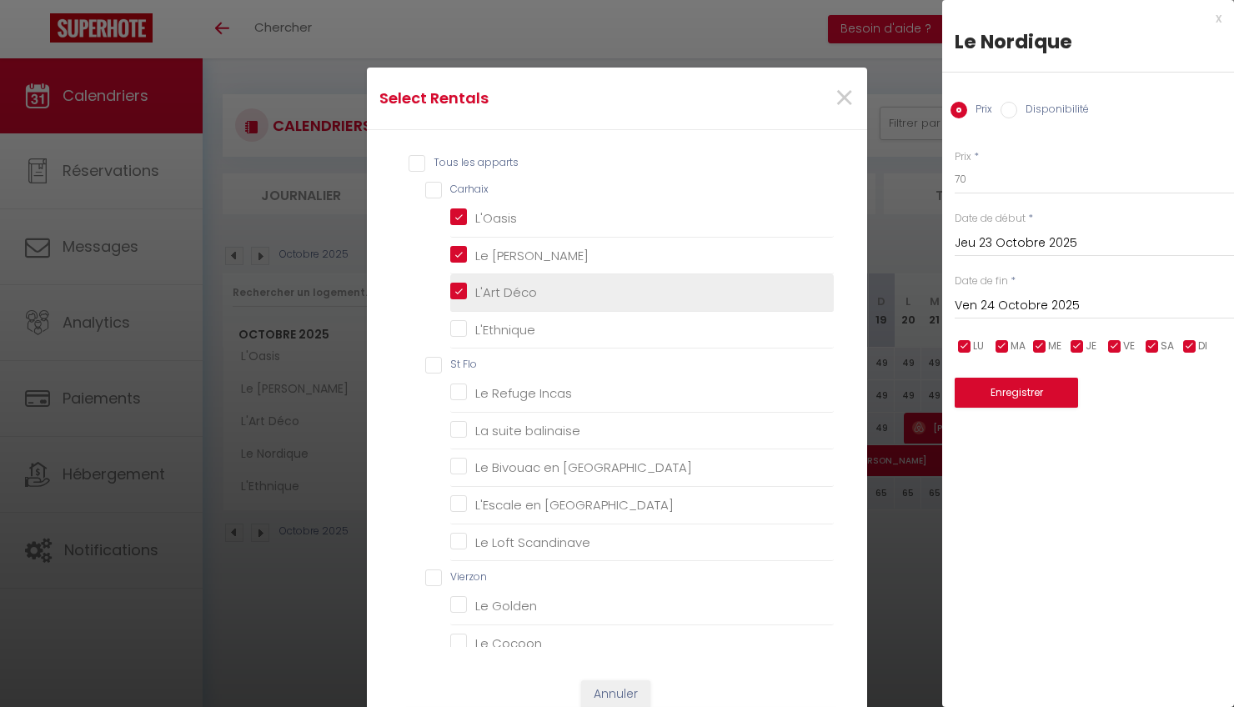
checkbox Appienne "false"
checkbox Guineberts "false"
checkbox Mai "false"
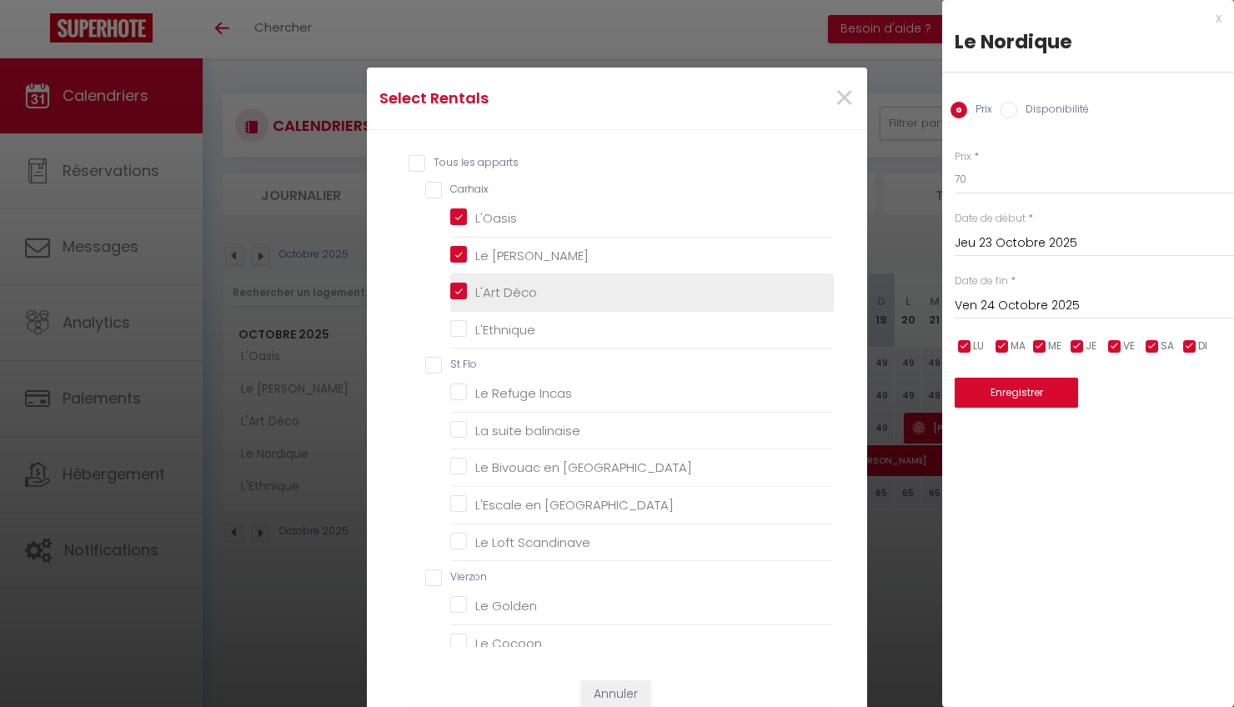
checkbox Mai "false"
checkbox Guineberts "false"
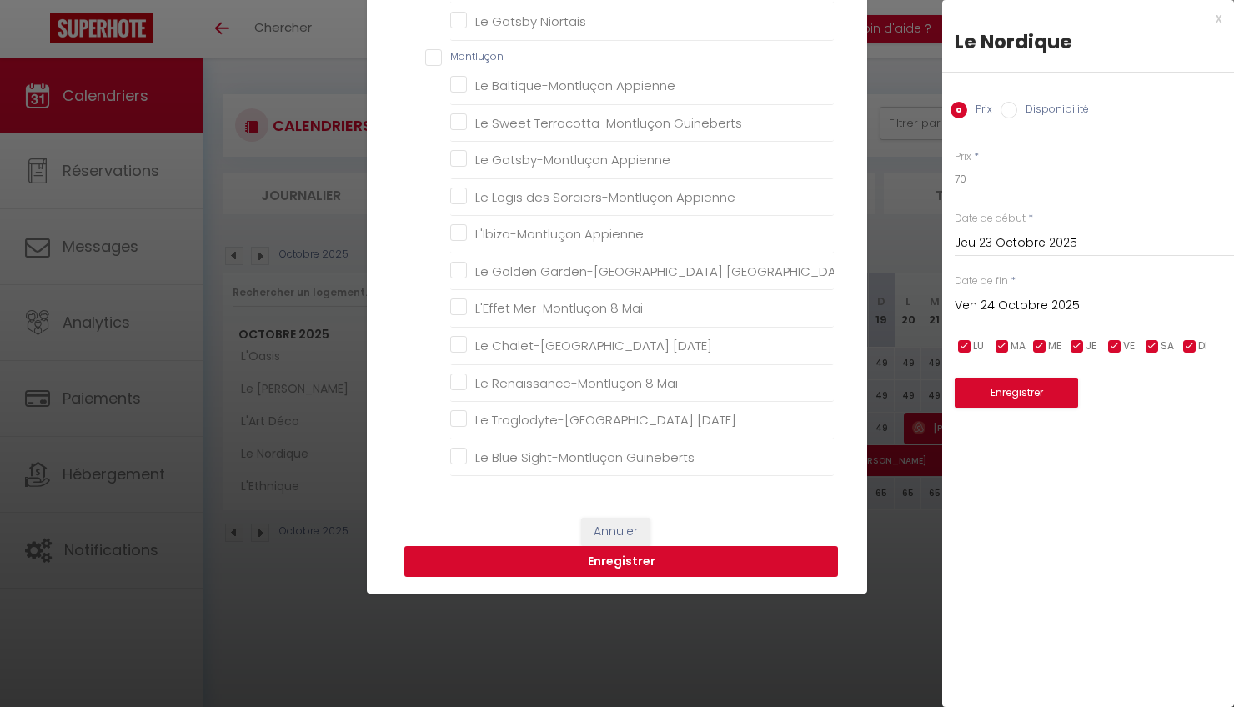
scroll to position [165, 0]
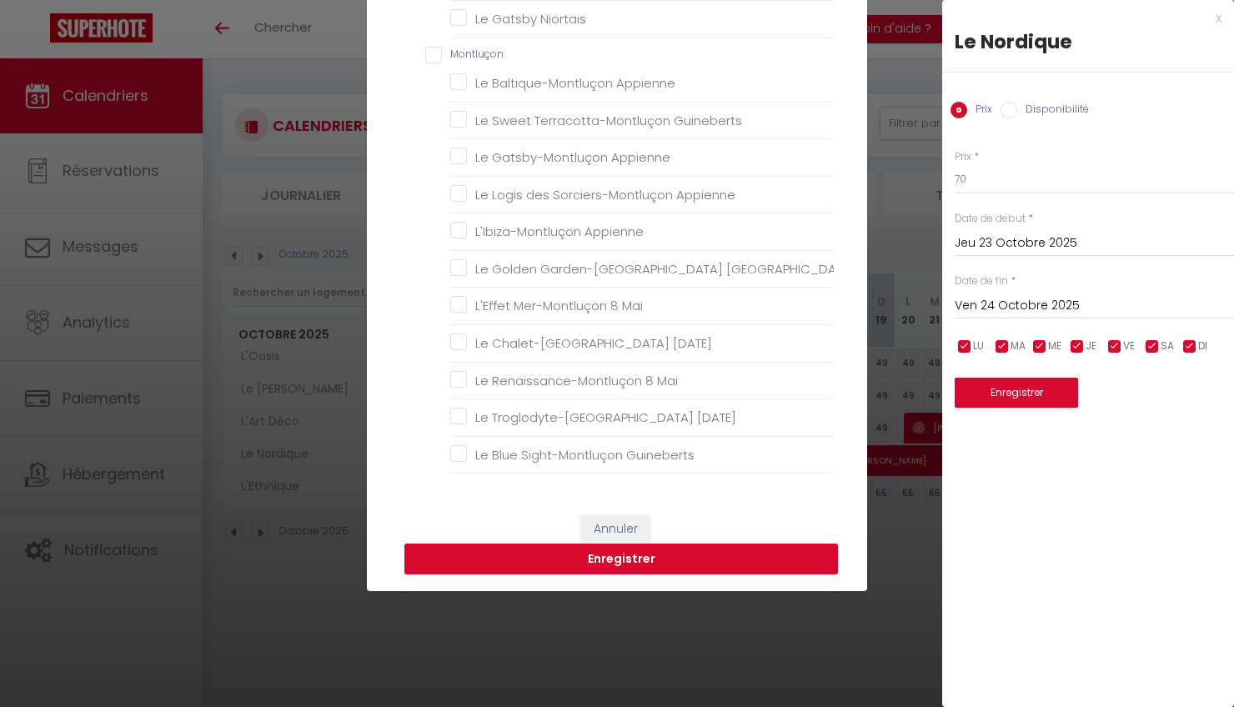
click at [646, 562] on button "Enregistrer" at bounding box center [622, 560] width 434 height 32
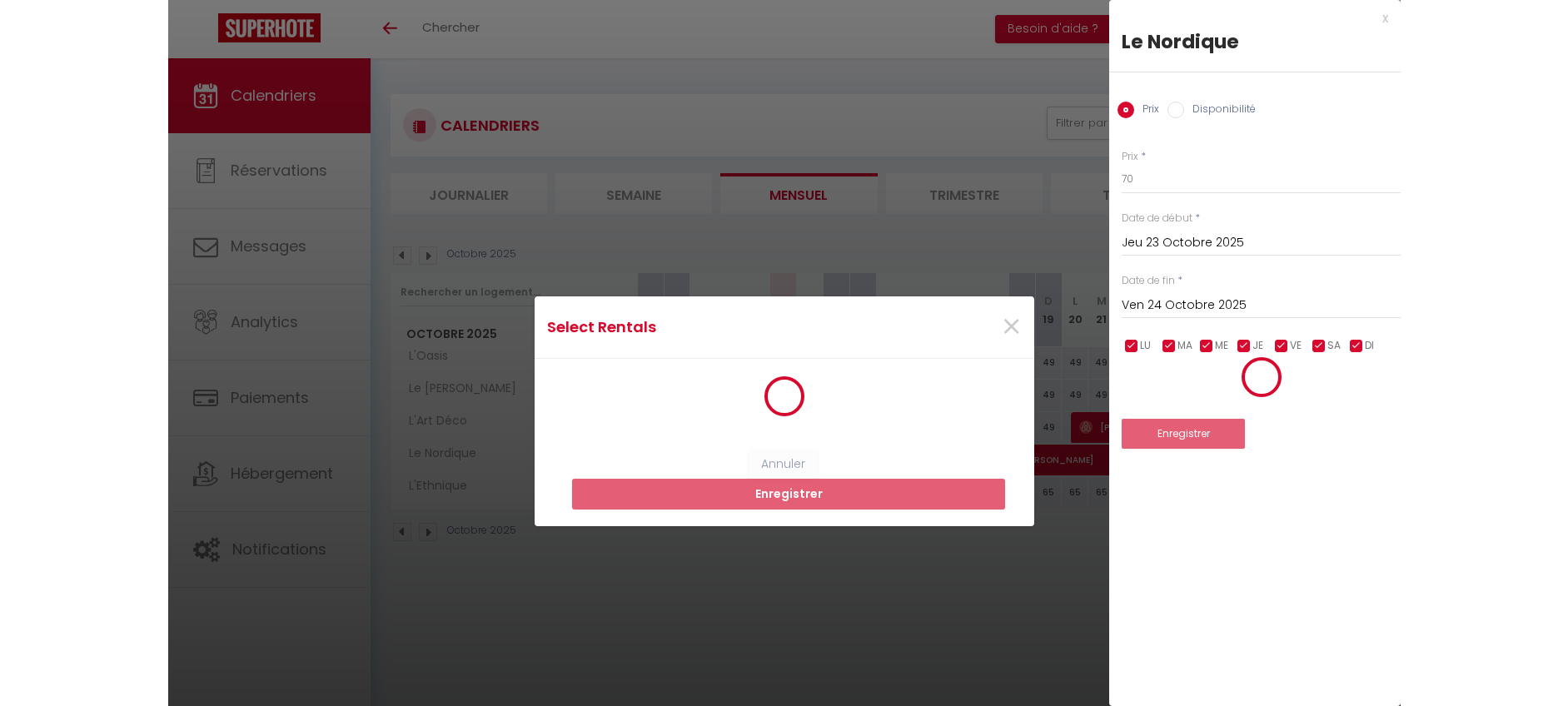
scroll to position [0, 0]
